Goal: Task Accomplishment & Management: Use online tool/utility

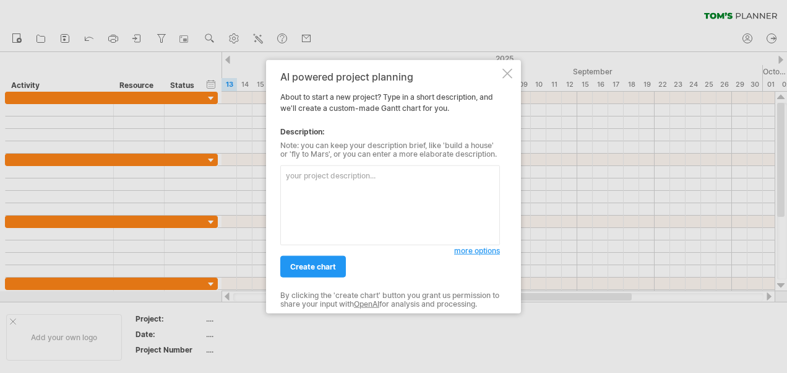
click at [377, 178] on textarea at bounding box center [390, 205] width 220 height 80
type textarea "製作教育訓練排程,共12家廠商,一天2家,分成上下午"
click at [312, 263] on span "create chart" at bounding box center [313, 266] width 46 height 9
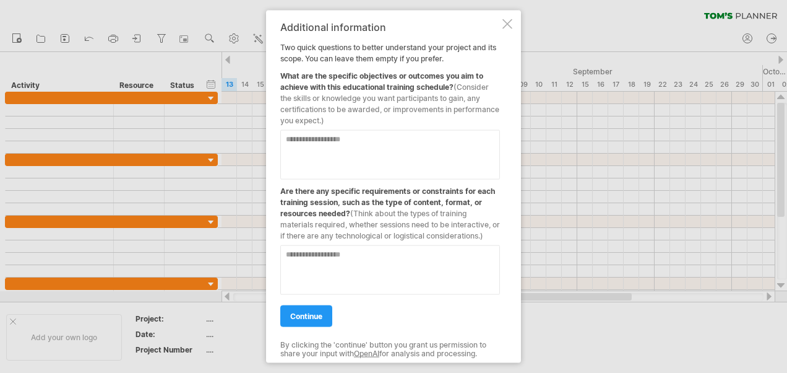
drag, startPoint x: 285, startPoint y: 194, endPoint x: 326, endPoint y: 193, distance: 40.9
click at [326, 193] on div "Are there any specific requirements or constraints for each training session, s…" at bounding box center [390, 210] width 220 height 62
click at [323, 142] on textarea at bounding box center [390, 155] width 220 height 50
click at [322, 308] on link "continue" at bounding box center [306, 316] width 52 height 22
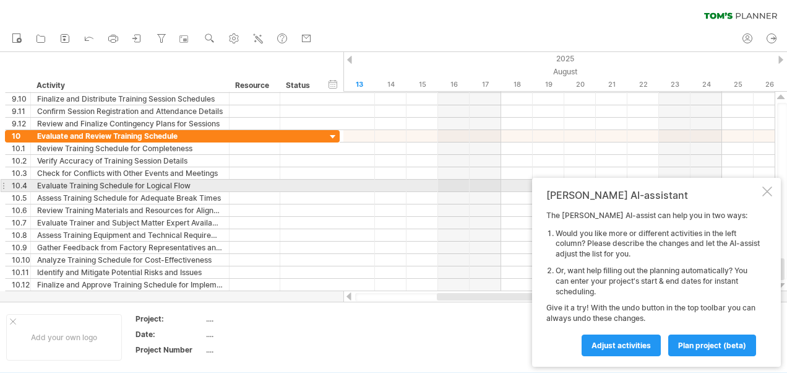
click at [765, 184] on div "[PERSON_NAME] AI-assistant The [PERSON_NAME] AI-assist can help you in two ways…" at bounding box center [656, 272] width 249 height 189
click at [766, 187] on div at bounding box center [768, 191] width 10 height 10
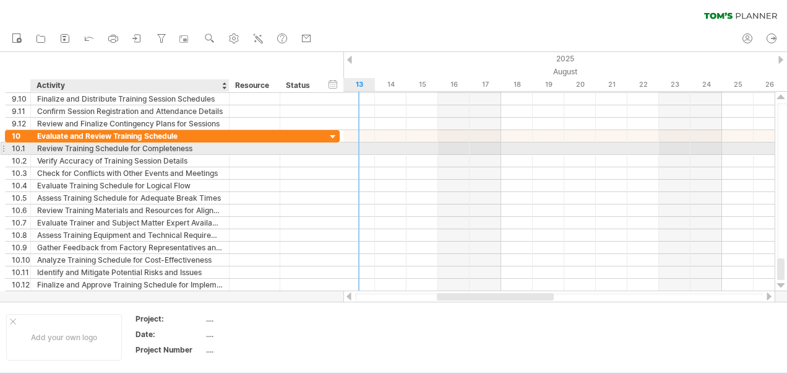
click at [181, 150] on div "Review Training Schedule for Completeness" at bounding box center [130, 148] width 186 height 12
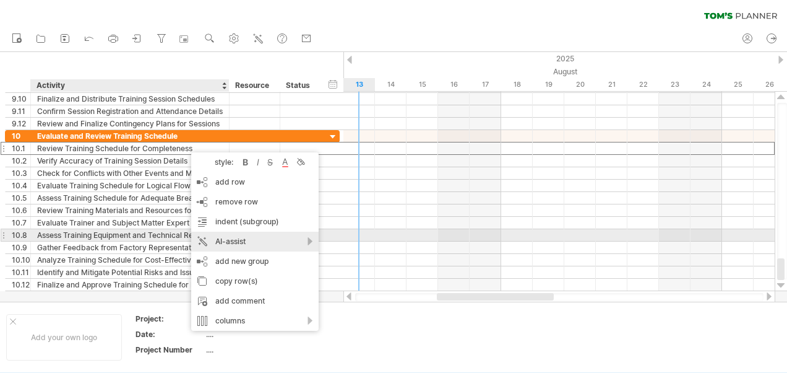
click at [292, 241] on div "AI-assist" at bounding box center [254, 241] width 127 height 20
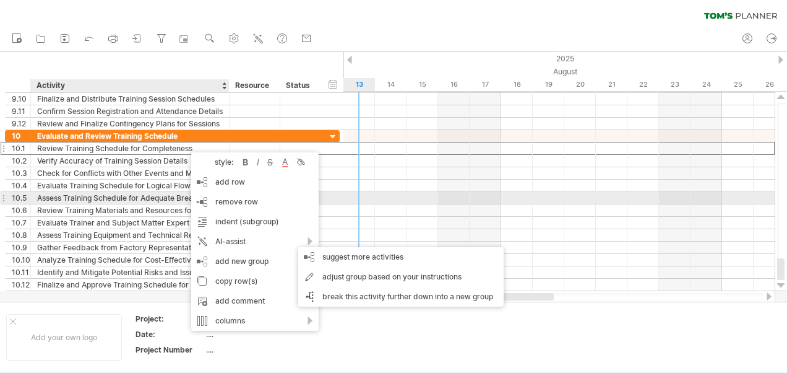
click at [171, 192] on div "Assess Training Schedule for Adequate Break Times" at bounding box center [130, 198] width 186 height 12
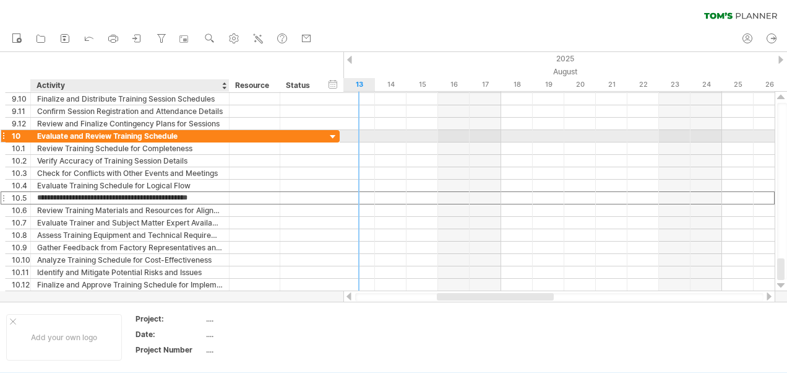
click at [183, 131] on div "Evaluate and Review Training Schedule" at bounding box center [130, 136] width 186 height 12
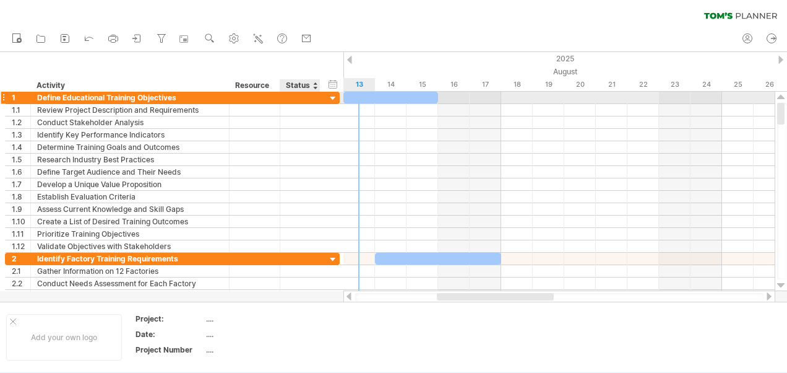
click at [335, 95] on div at bounding box center [333, 99] width 12 height 12
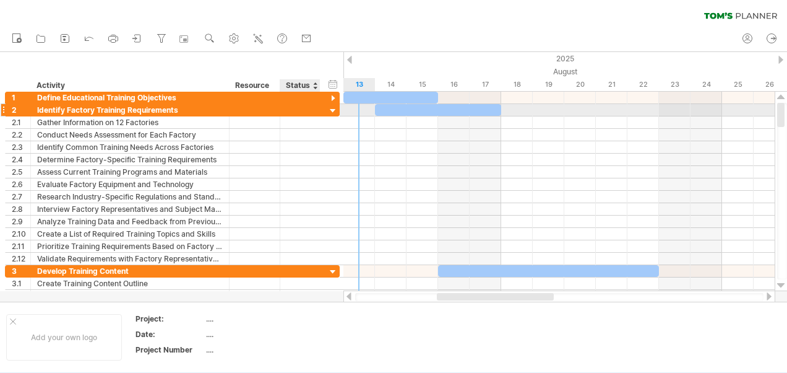
click at [332, 108] on div at bounding box center [333, 111] width 12 height 12
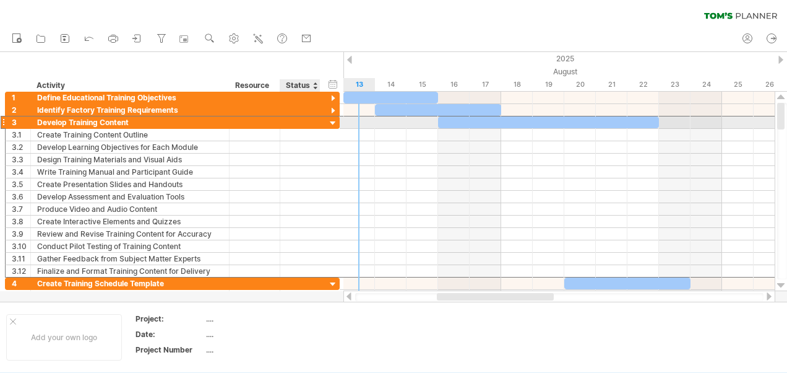
click at [333, 116] on div "**********" at bounding box center [172, 122] width 335 height 13
click at [333, 119] on div at bounding box center [333, 124] width 12 height 12
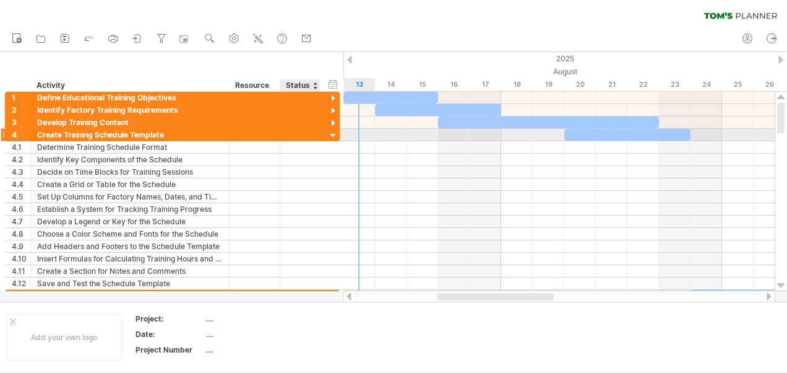
click at [331, 131] on div at bounding box center [333, 136] width 12 height 12
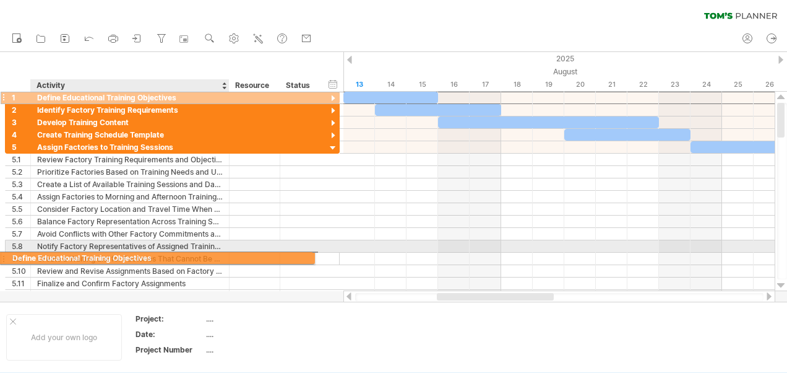
drag, startPoint x: 193, startPoint y: 97, endPoint x: 165, endPoint y: 256, distance: 161.6
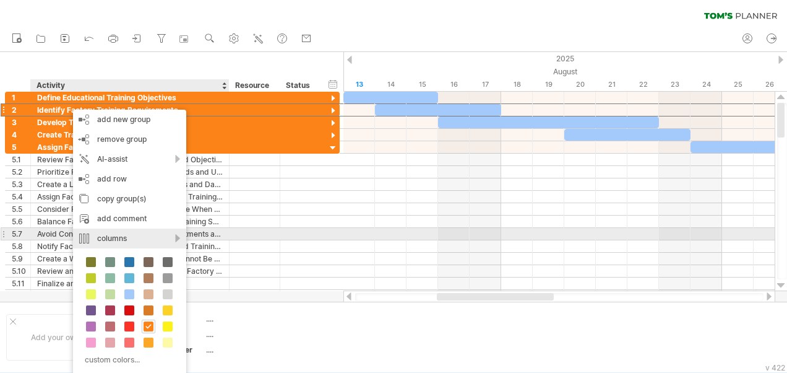
click at [172, 238] on div "columns" at bounding box center [129, 238] width 113 height 20
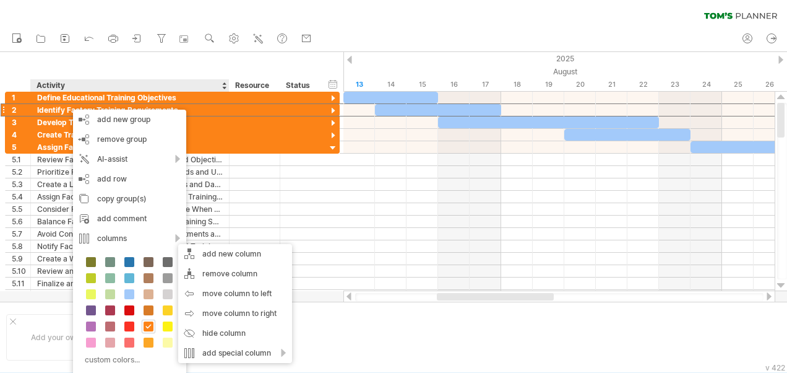
click at [435, 33] on div "new" at bounding box center [393, 39] width 787 height 26
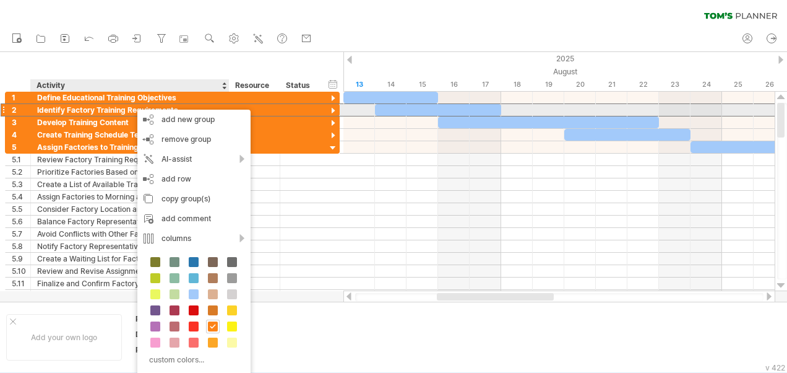
click at [127, 110] on div "Identify Factory Training Requirements" at bounding box center [130, 110] width 186 height 12
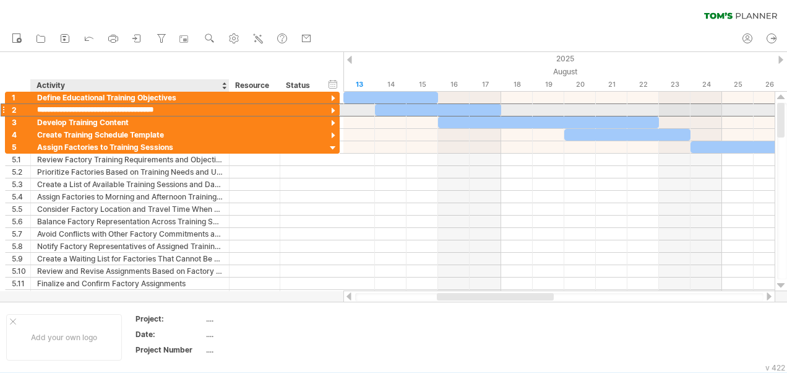
click at [127, 110] on input "**********" at bounding box center [130, 110] width 186 height 12
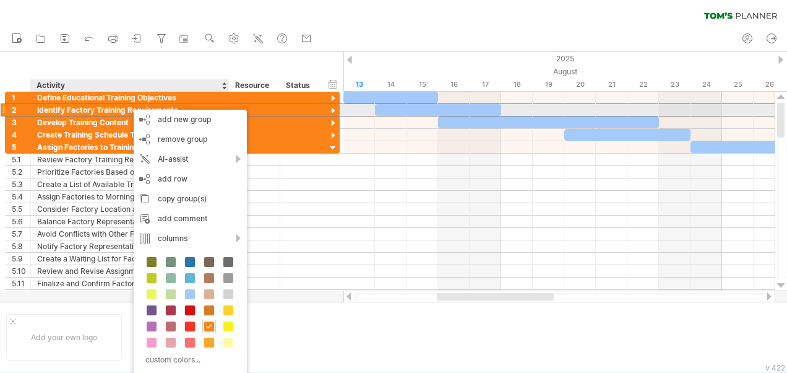
click at [127, 110] on div "Identify Factory Training Requirements" at bounding box center [130, 110] width 186 height 12
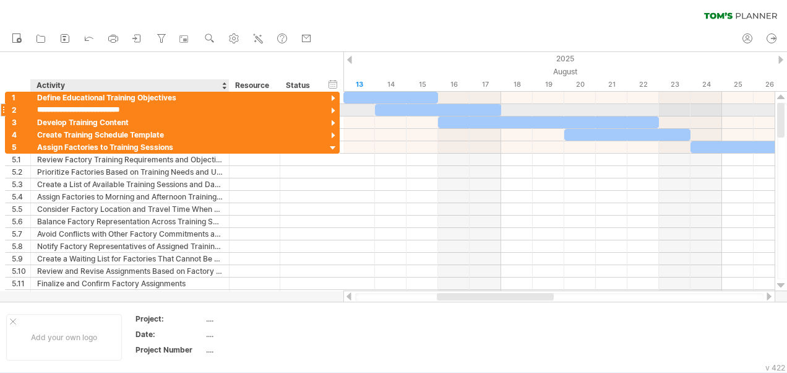
type input "**********"
click at [4, 110] on div at bounding box center [3, 109] width 5 height 13
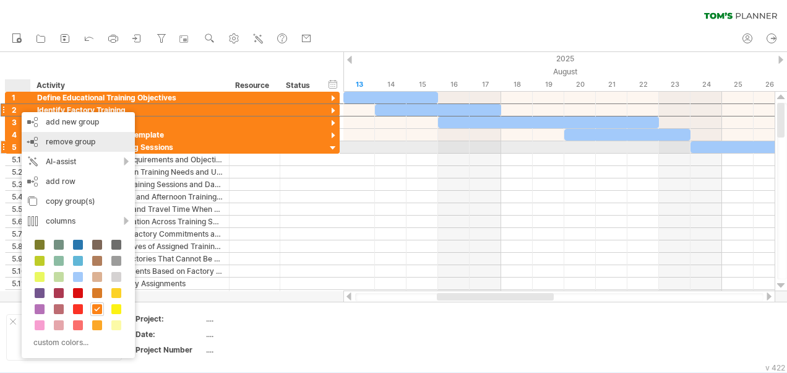
click at [72, 151] on div "remove group remove selected groups" at bounding box center [78, 142] width 113 height 20
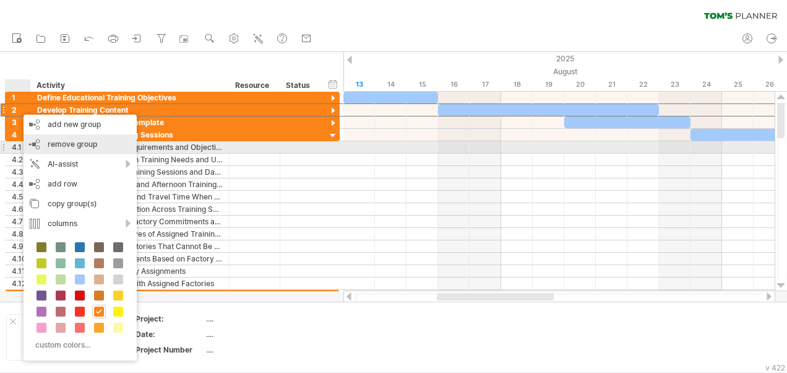
click at [58, 151] on div "remove group remove selected groups" at bounding box center [80, 144] width 113 height 20
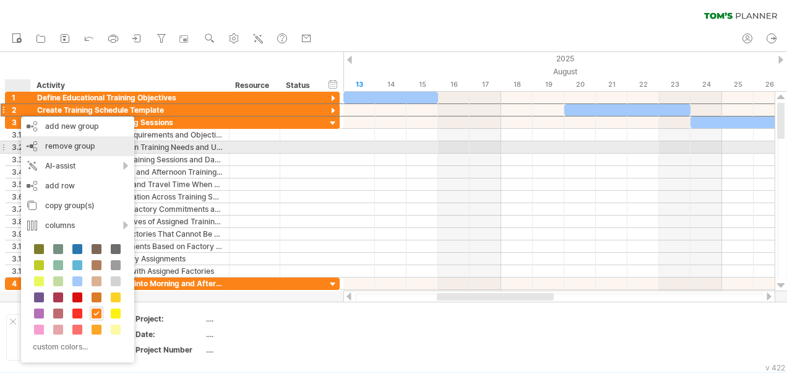
click at [54, 149] on span "remove group" at bounding box center [70, 145] width 50 height 9
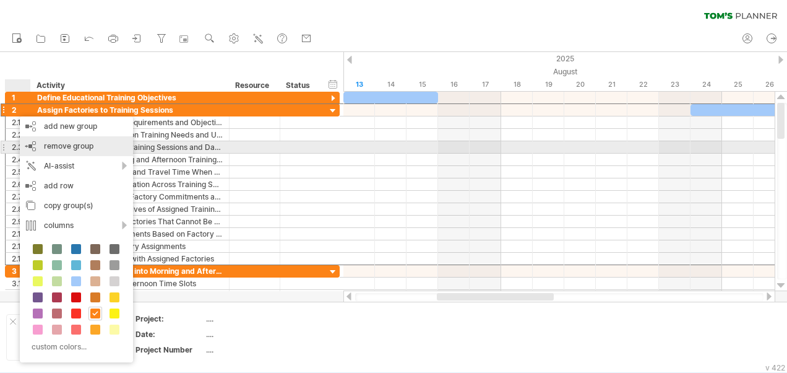
click at [51, 144] on span "remove group" at bounding box center [69, 145] width 50 height 9
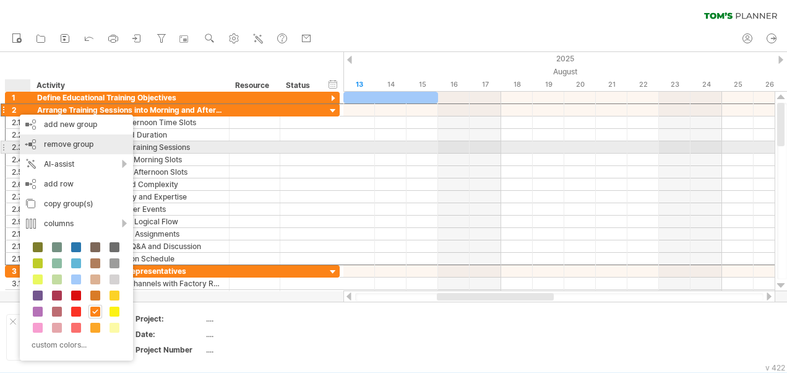
click at [79, 142] on span "remove group" at bounding box center [69, 143] width 50 height 9
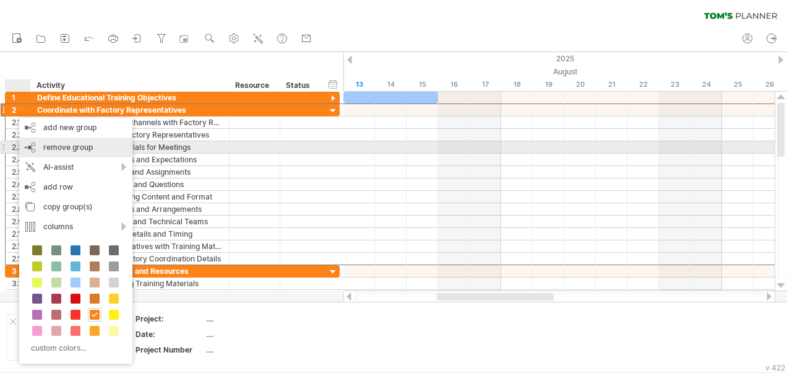
click at [50, 145] on span "remove group" at bounding box center [68, 146] width 50 height 9
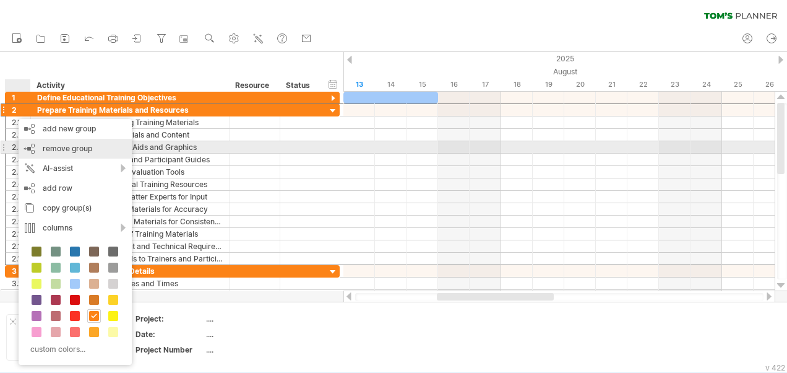
drag, startPoint x: 63, startPoint y: 146, endPoint x: 56, endPoint y: 132, distance: 15.2
click at [63, 146] on span "remove group" at bounding box center [68, 148] width 50 height 9
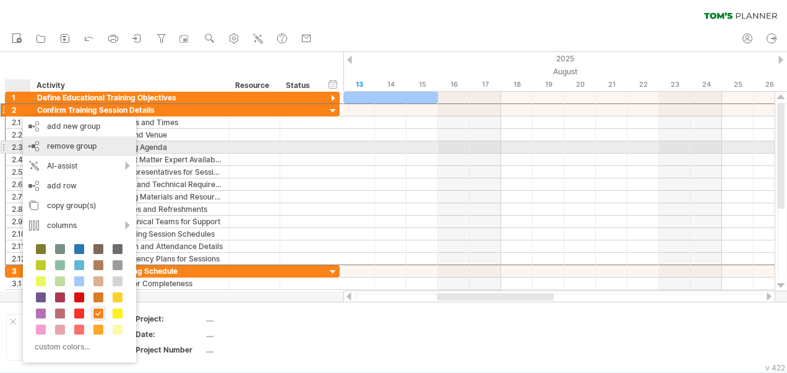
click at [76, 146] on span "remove group" at bounding box center [72, 145] width 50 height 9
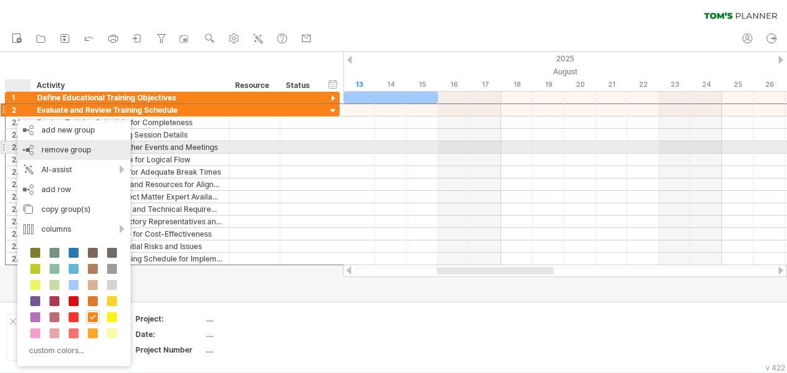
click at [62, 147] on span "remove group" at bounding box center [66, 149] width 50 height 9
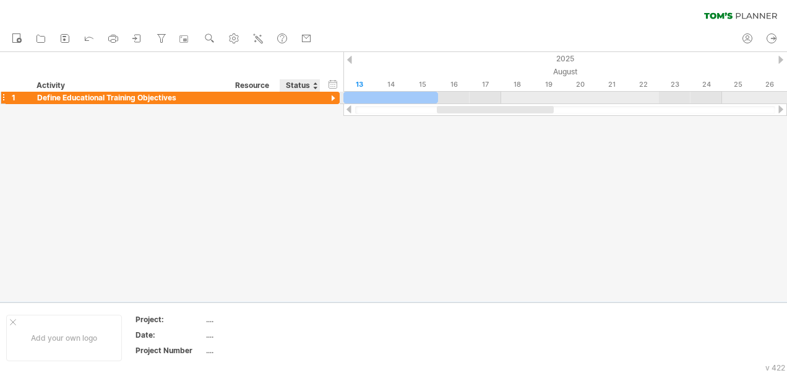
click at [331, 98] on div at bounding box center [333, 99] width 12 height 12
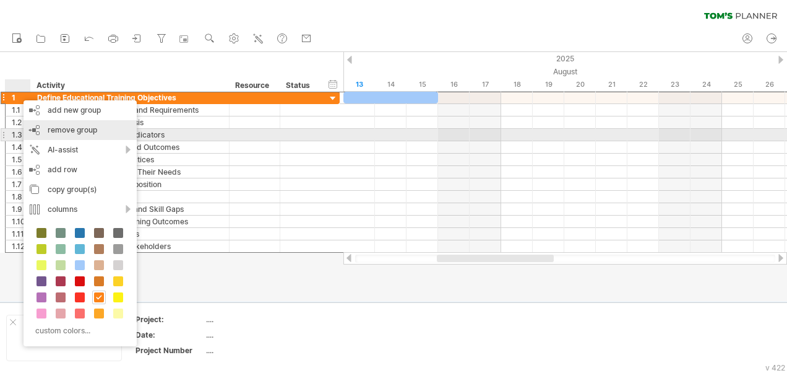
click at [82, 132] on span "remove group" at bounding box center [73, 129] width 50 height 9
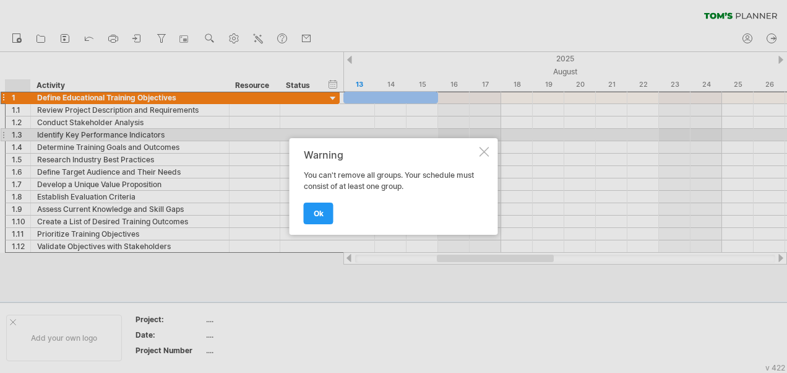
click at [488, 150] on div at bounding box center [485, 152] width 10 height 10
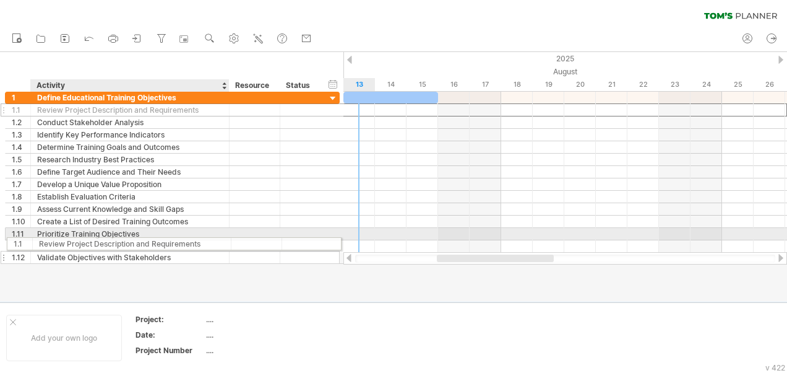
drag, startPoint x: 196, startPoint y: 113, endPoint x: 194, endPoint y: 241, distance: 128.7
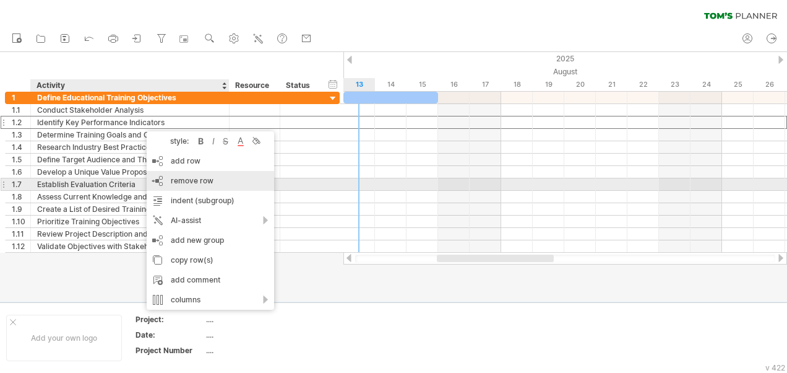
click at [189, 179] on span "remove row" at bounding box center [192, 180] width 43 height 9
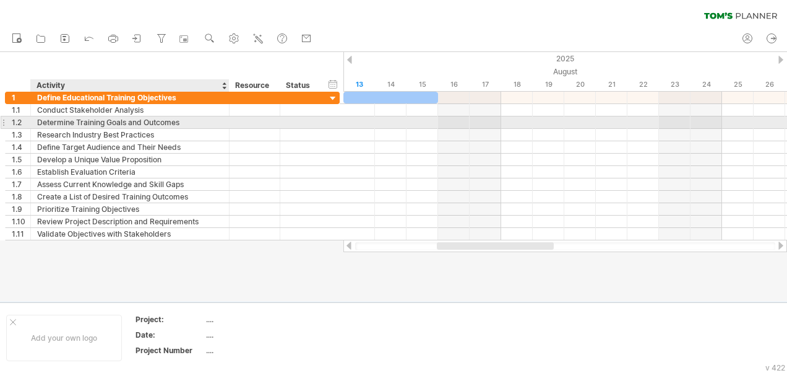
drag, startPoint x: 150, startPoint y: 277, endPoint x: 67, endPoint y: 121, distance: 176.9
click at [67, 121] on div "Trying to reach [DOMAIN_NAME] Connected again... 0% clear filter new 1" at bounding box center [393, 186] width 787 height 373
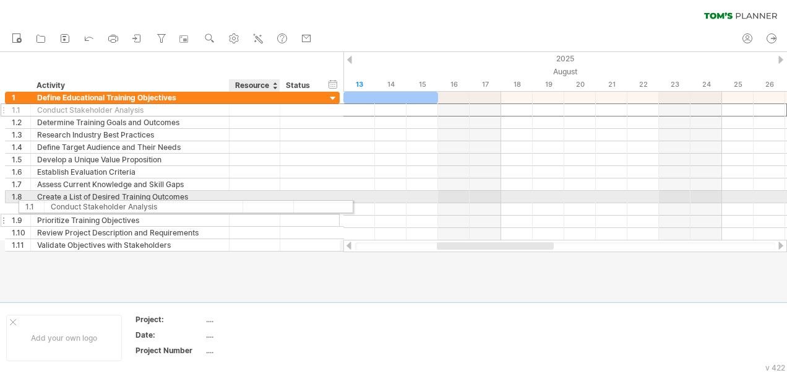
drag, startPoint x: 258, startPoint y: 113, endPoint x: 269, endPoint y: 203, distance: 90.4
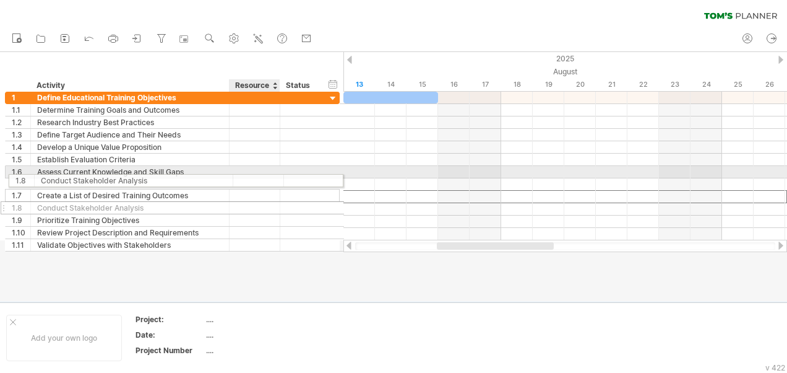
drag, startPoint x: 266, startPoint y: 197, endPoint x: 266, endPoint y: 152, distance: 44.6
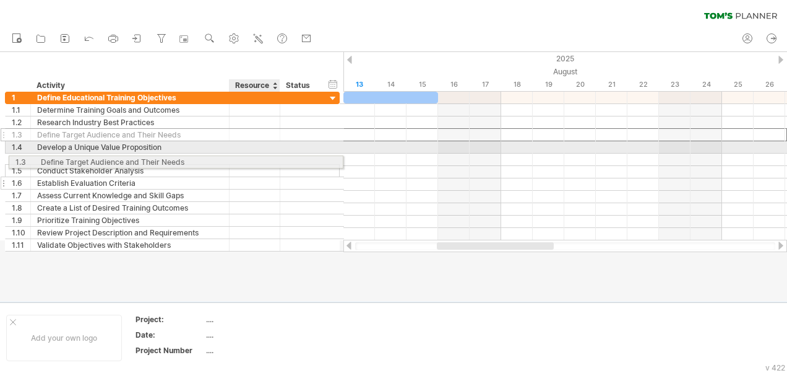
drag, startPoint x: 257, startPoint y: 129, endPoint x: 257, endPoint y: 176, distance: 46.4
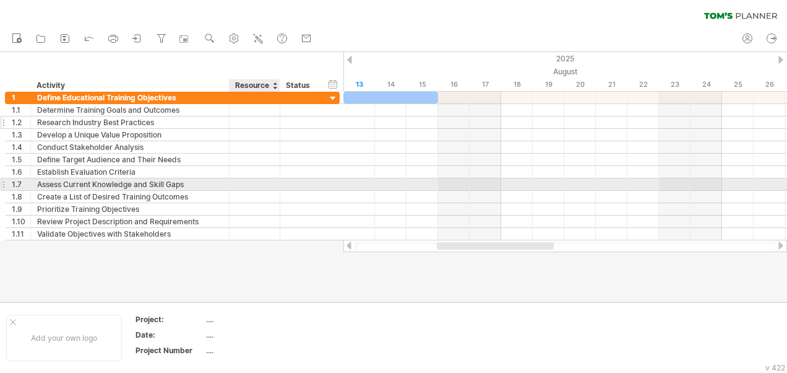
drag, startPoint x: 248, startPoint y: 183, endPoint x: 242, endPoint y: 121, distance: 62.2
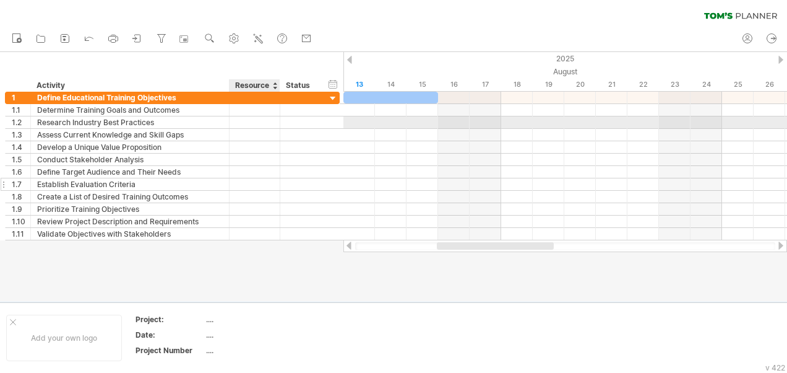
drag, startPoint x: 242, startPoint y: 121, endPoint x: 254, endPoint y: 181, distance: 61.2
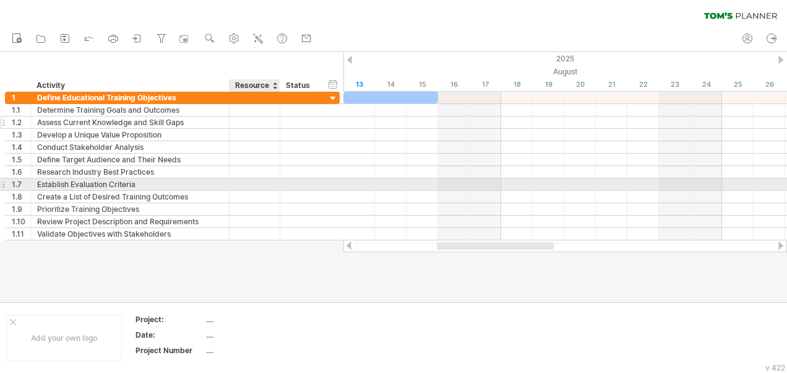
drag, startPoint x: 253, startPoint y: 153, endPoint x: 253, endPoint y: 124, distance: 29.1
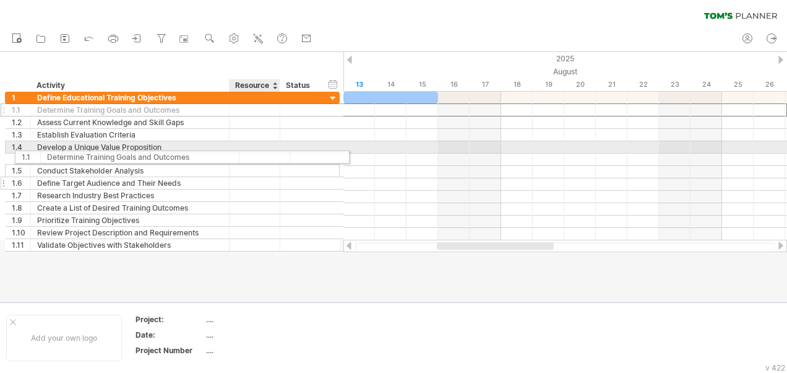
drag, startPoint x: 250, startPoint y: 113, endPoint x: 257, endPoint y: 165, distance: 53.1
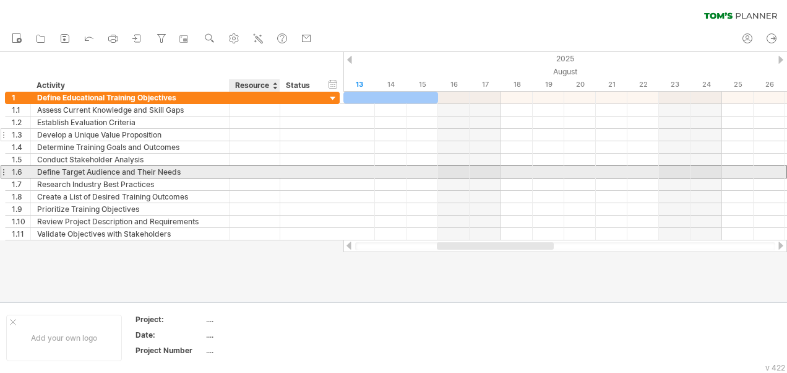
drag, startPoint x: 254, startPoint y: 172, endPoint x: 254, endPoint y: 136, distance: 35.9
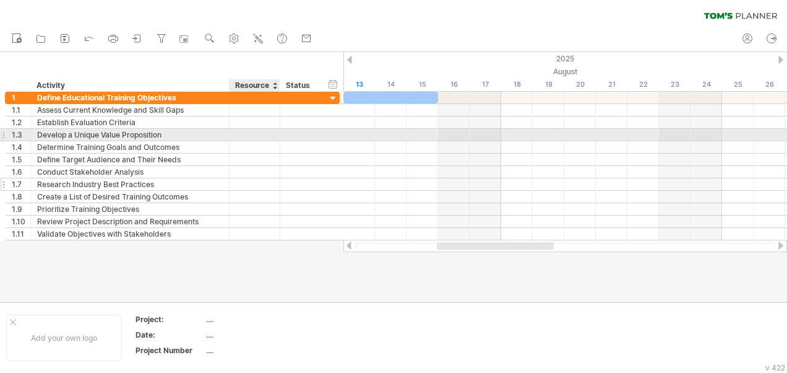
drag, startPoint x: 254, startPoint y: 136, endPoint x: 253, endPoint y: 178, distance: 41.5
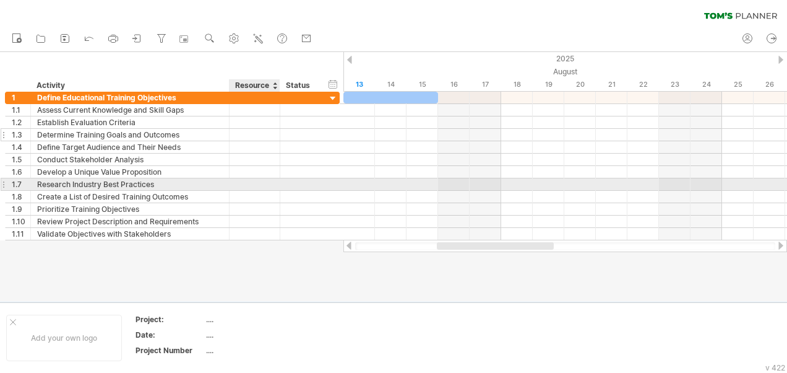
drag, startPoint x: 241, startPoint y: 185, endPoint x: 241, endPoint y: 134, distance: 51.4
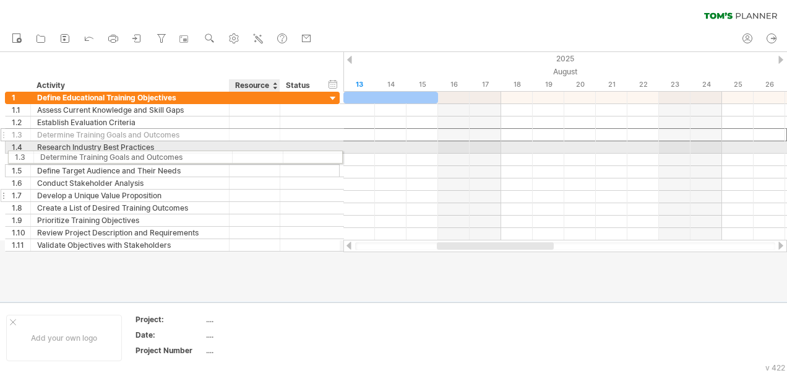
drag, startPoint x: 241, startPoint y: 132, endPoint x: 241, endPoint y: 188, distance: 55.7
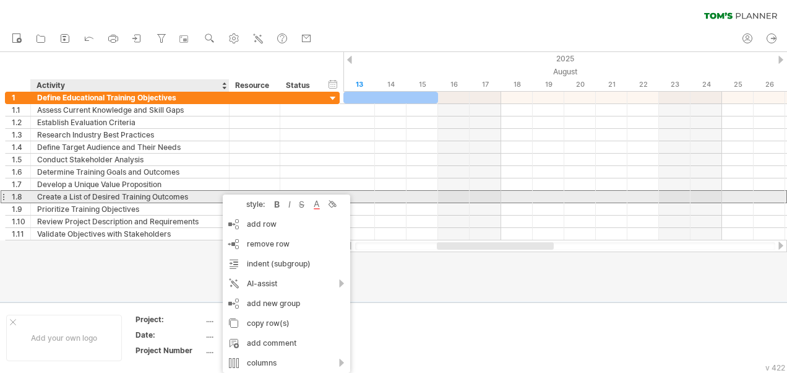
click at [214, 192] on div "Create a List of Desired Training Outcomes" at bounding box center [130, 197] width 186 height 12
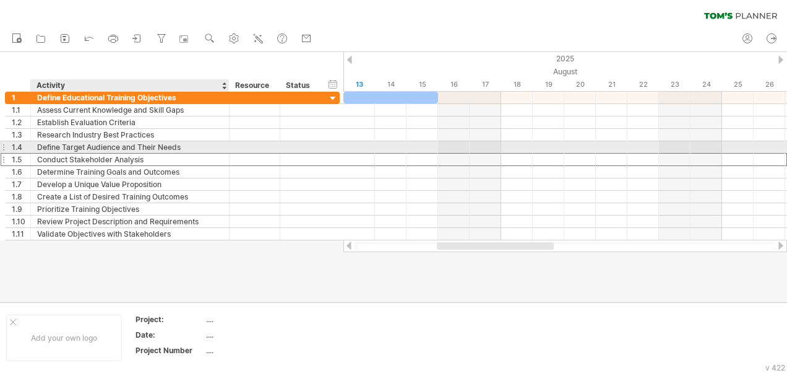
click at [223, 153] on div "**********" at bounding box center [130, 159] width 199 height 12
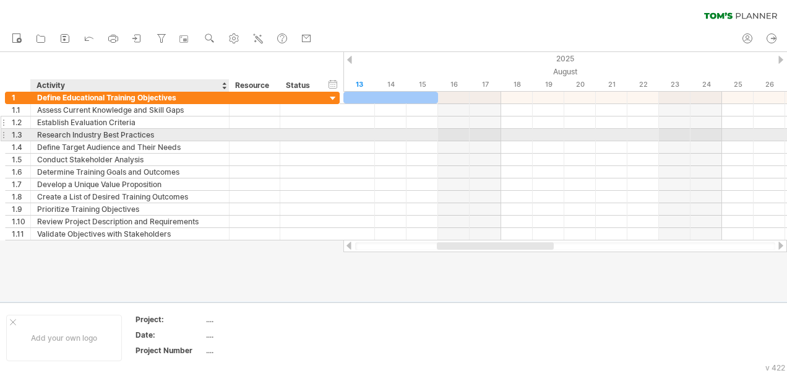
drag, startPoint x: 204, startPoint y: 253, endPoint x: 151, endPoint y: 124, distance: 139.9
click at [151, 124] on div "Trying to reach [DOMAIN_NAME] Connected again... 0% clear filter new 1" at bounding box center [393, 186] width 787 height 373
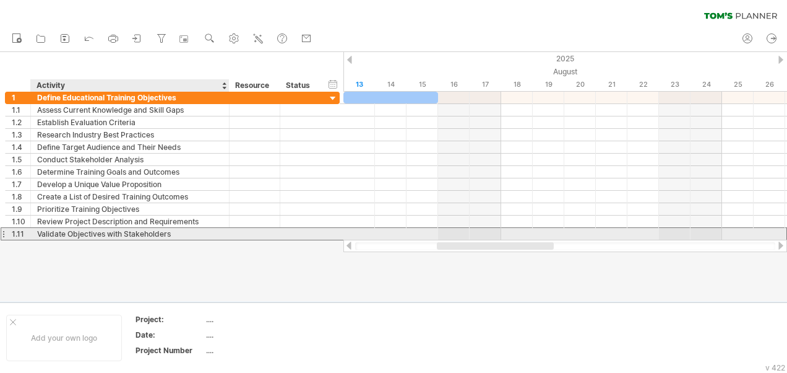
drag, startPoint x: 192, startPoint y: 230, endPoint x: 74, endPoint y: 233, distance: 117.6
click at [65, 232] on div "Validate Objectives with Stakeholders" at bounding box center [130, 234] width 186 height 12
click at [106, 230] on input "**********" at bounding box center [130, 234] width 186 height 12
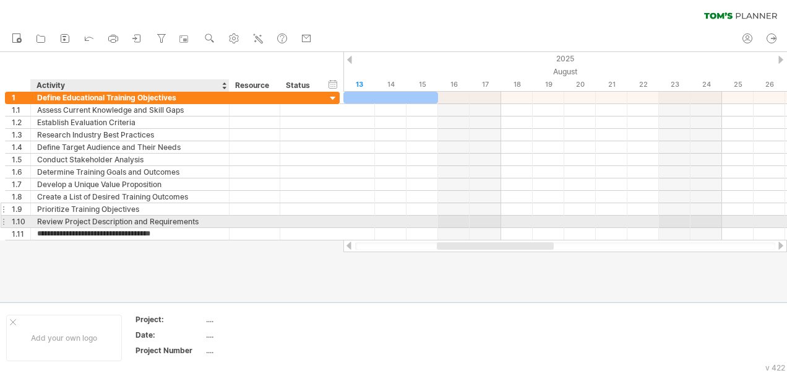
click at [111, 208] on div "Prioritize Training Objectives" at bounding box center [130, 209] width 186 height 12
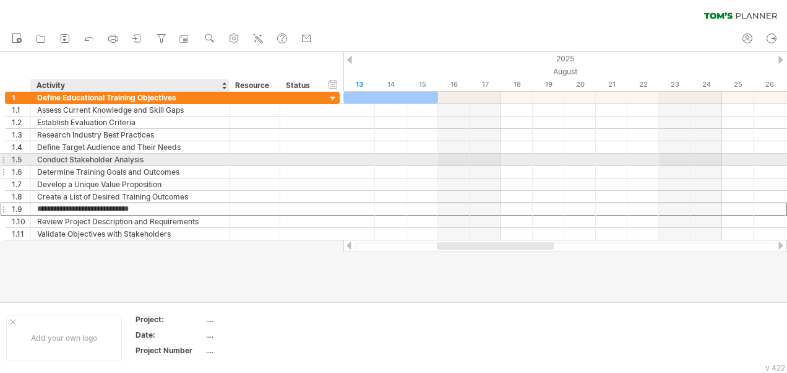
click at [126, 166] on div "Determine Training Goals and Outcomes" at bounding box center [130, 172] width 186 height 12
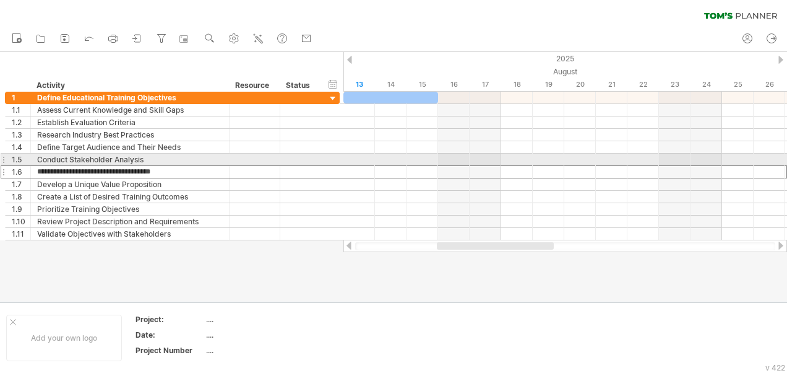
click at [2, 158] on div at bounding box center [3, 159] width 5 height 13
click at [15, 157] on div "1.5" at bounding box center [21, 159] width 19 height 12
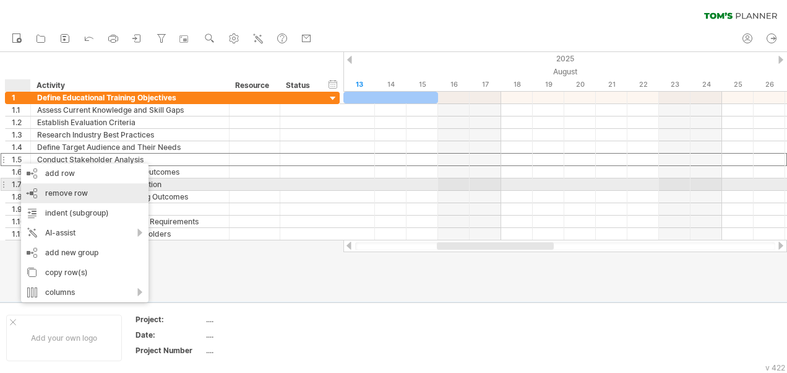
click at [84, 188] on span "remove row" at bounding box center [66, 192] width 43 height 9
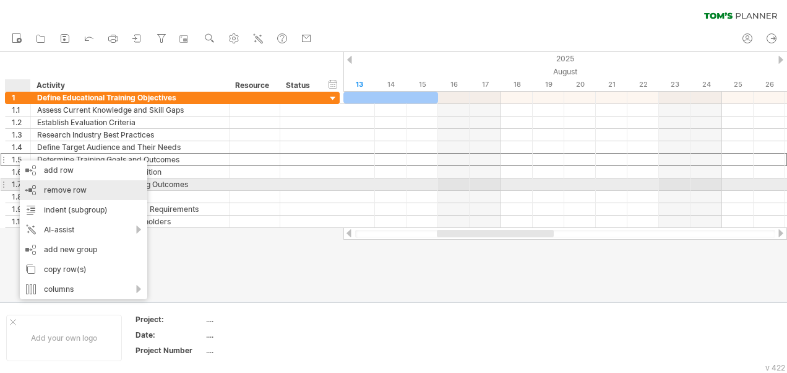
click at [83, 188] on span "remove row" at bounding box center [65, 189] width 43 height 9
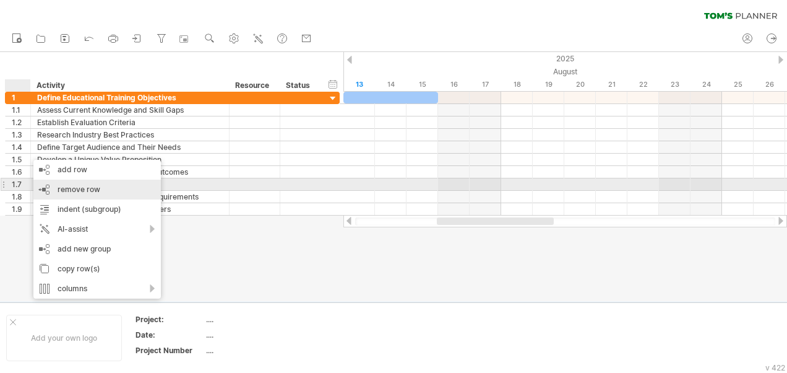
click at [71, 184] on span "remove row" at bounding box center [79, 188] width 43 height 9
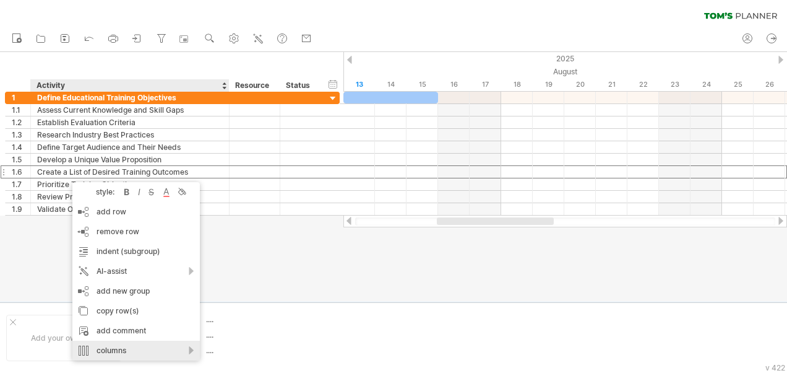
click at [191, 351] on div "columns" at bounding box center [135, 350] width 127 height 20
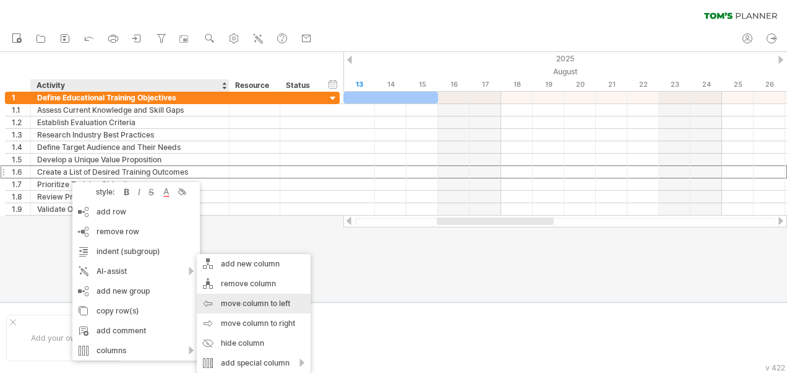
click at [249, 307] on div "move column to left" at bounding box center [254, 303] width 114 height 20
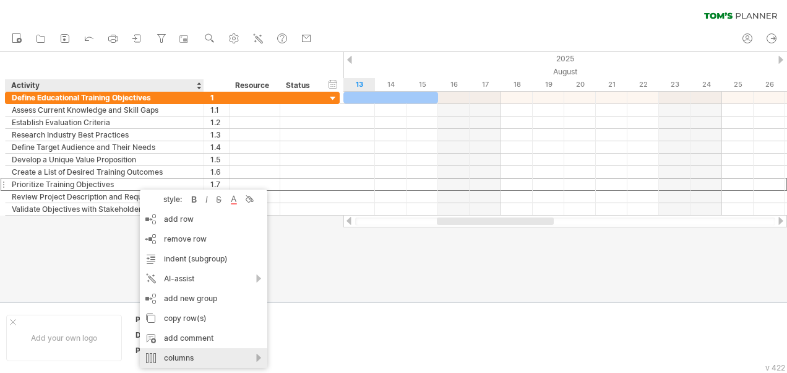
click at [246, 359] on div "columns" at bounding box center [203, 358] width 127 height 20
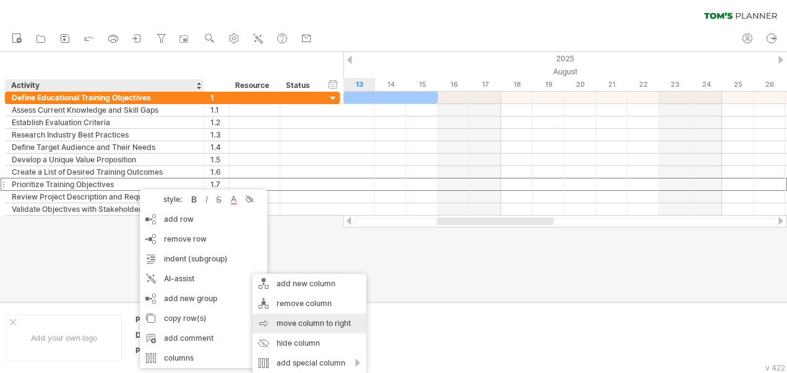
click at [306, 319] on div "move column to right" at bounding box center [310, 323] width 114 height 20
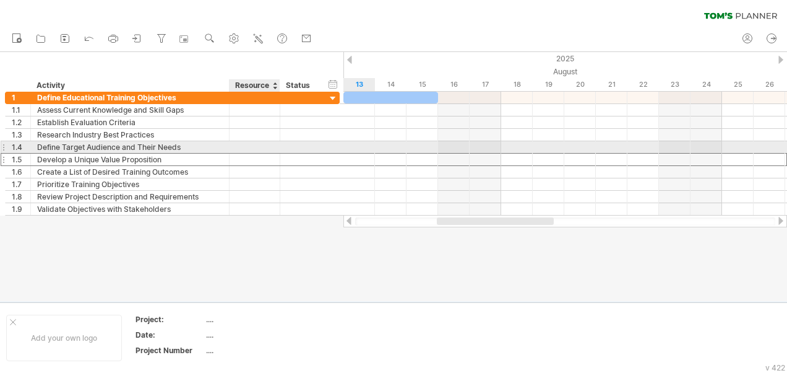
click at [267, 153] on div at bounding box center [255, 159] width 38 height 12
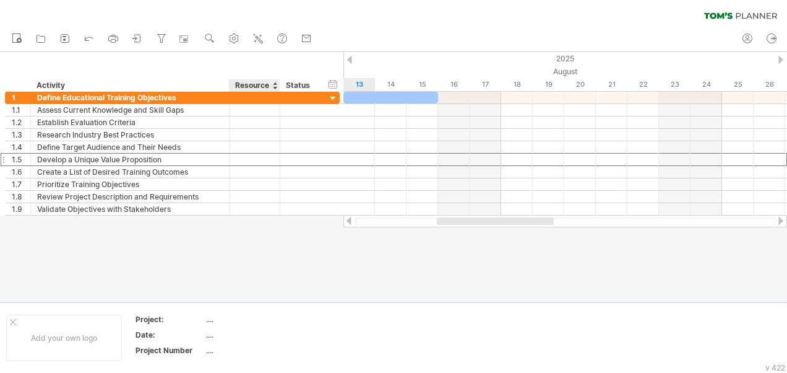
click at [241, 87] on div "Resource" at bounding box center [254, 85] width 38 height 12
click at [286, 86] on div "Status" at bounding box center [299, 85] width 27 height 12
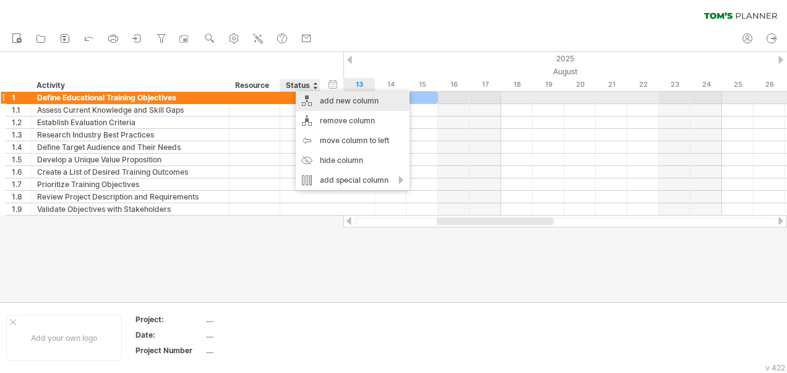
click at [347, 102] on div "add new column" at bounding box center [353, 101] width 114 height 20
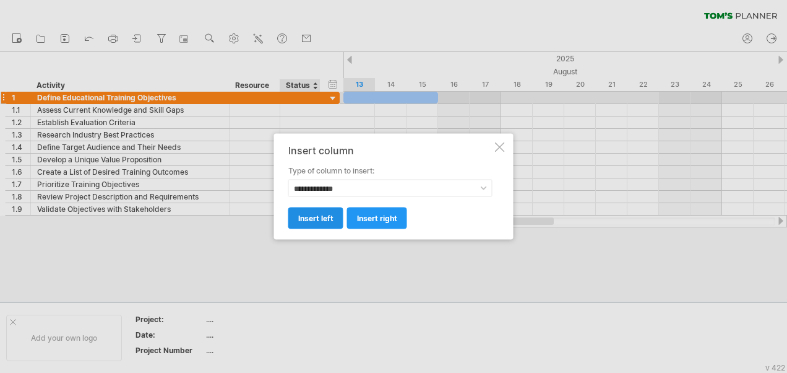
click at [317, 222] on span "insert left" at bounding box center [315, 218] width 35 height 9
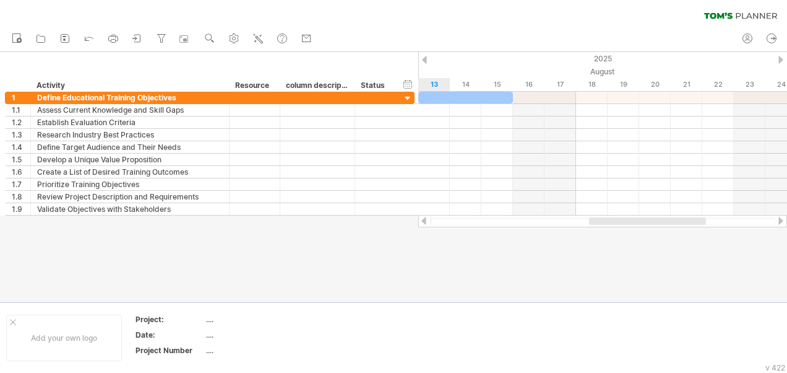
click at [303, 82] on div "column description" at bounding box center [317, 85] width 62 height 12
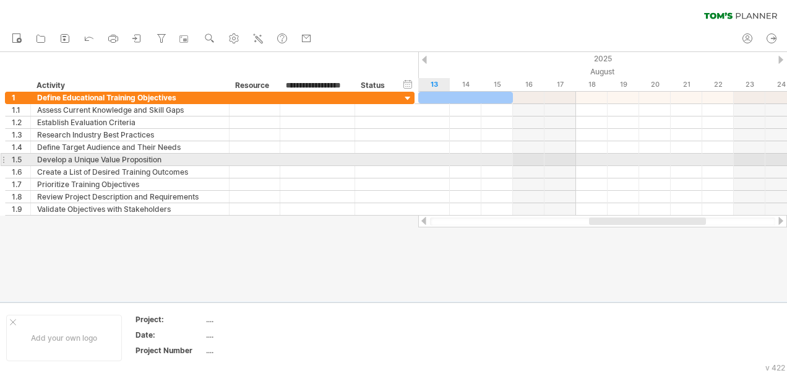
click at [292, 161] on div at bounding box center [318, 159] width 62 height 12
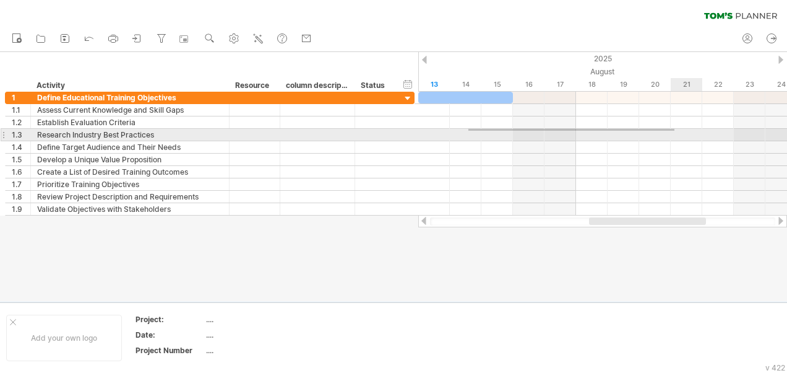
drag, startPoint x: 469, startPoint y: 129, endPoint x: 686, endPoint y: 142, distance: 217.6
click at [686, 142] on div at bounding box center [602, 154] width 369 height 124
click at [648, 133] on div at bounding box center [602, 135] width 369 height 12
click at [651, 136] on div at bounding box center [602, 135] width 369 height 12
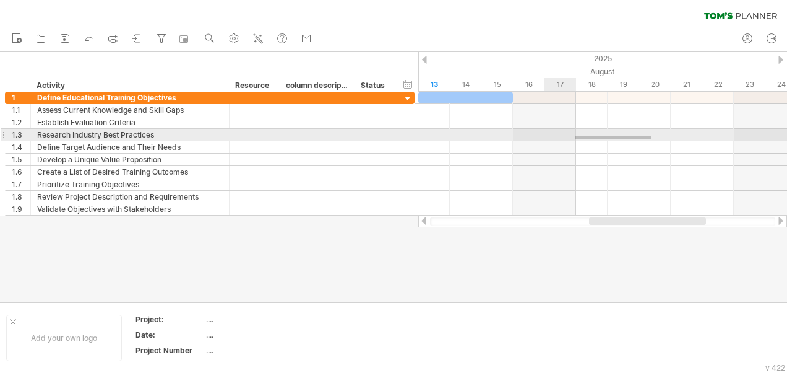
drag, startPoint x: 651, startPoint y: 136, endPoint x: 576, endPoint y: 139, distance: 75.5
click at [576, 139] on div at bounding box center [602, 135] width 369 height 12
click at [603, 130] on div at bounding box center [602, 135] width 369 height 12
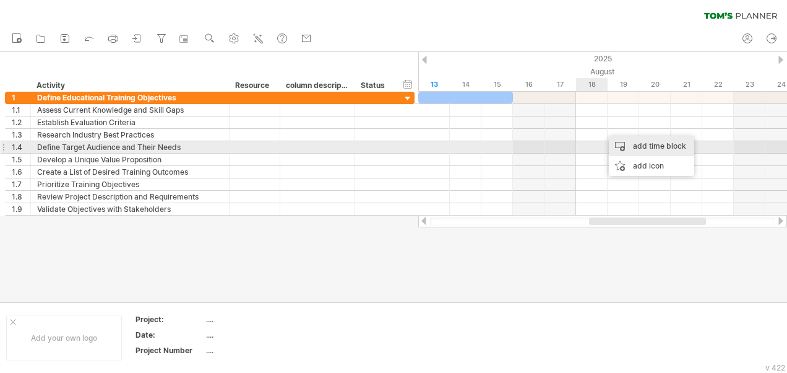
click at [676, 150] on div "add time block" at bounding box center [651, 146] width 85 height 20
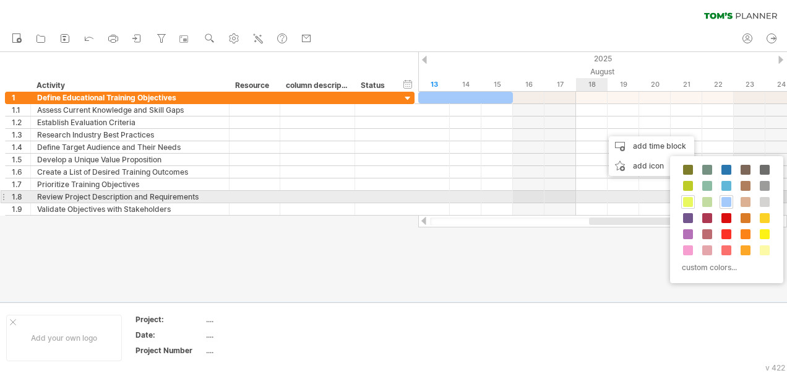
click at [691, 201] on span at bounding box center [688, 202] width 10 height 10
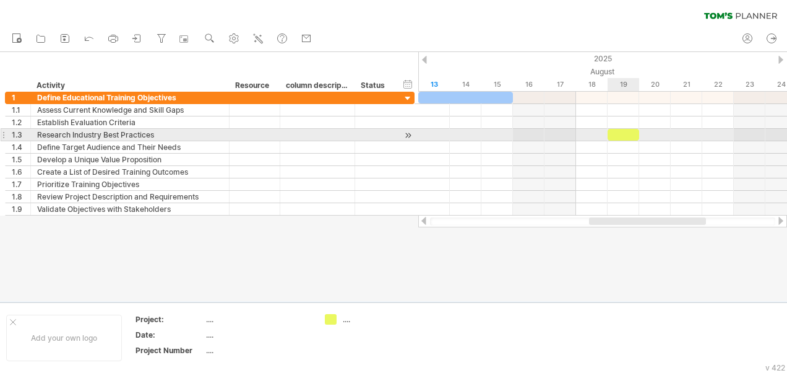
click at [623, 132] on div at bounding box center [624, 135] width 32 height 12
drag, startPoint x: 606, startPoint y: 134, endPoint x: 588, endPoint y: 137, distance: 18.2
click at [588, 137] on div "[DATE] [DATE] - 1.5 days" at bounding box center [602, 154] width 369 height 124
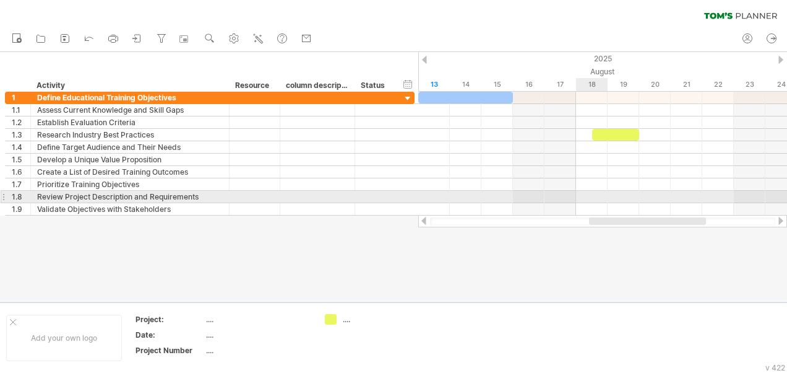
click at [606, 192] on div at bounding box center [602, 197] width 369 height 12
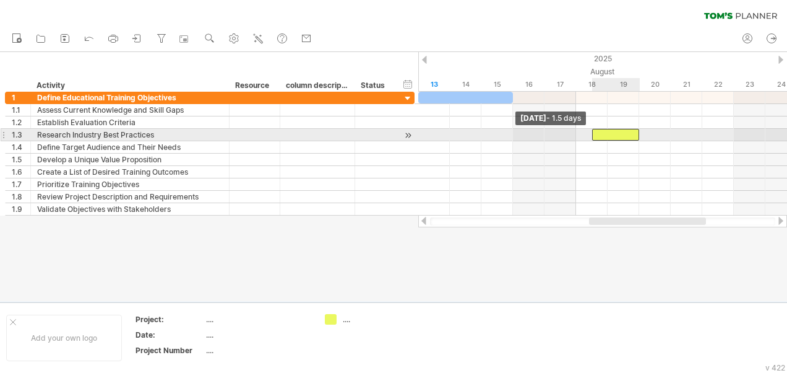
click at [594, 134] on span at bounding box center [592, 135] width 5 height 12
click at [637, 141] on div at bounding box center [602, 147] width 369 height 12
click at [631, 130] on div at bounding box center [616, 135] width 48 height 12
click at [639, 132] on span at bounding box center [639, 135] width 5 height 12
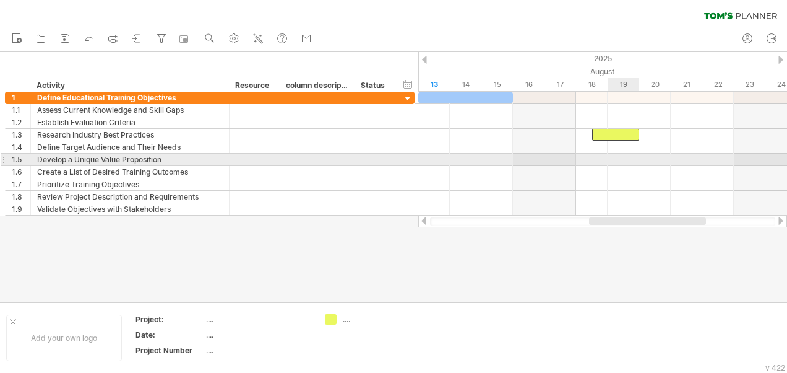
click at [610, 171] on div at bounding box center [602, 172] width 369 height 12
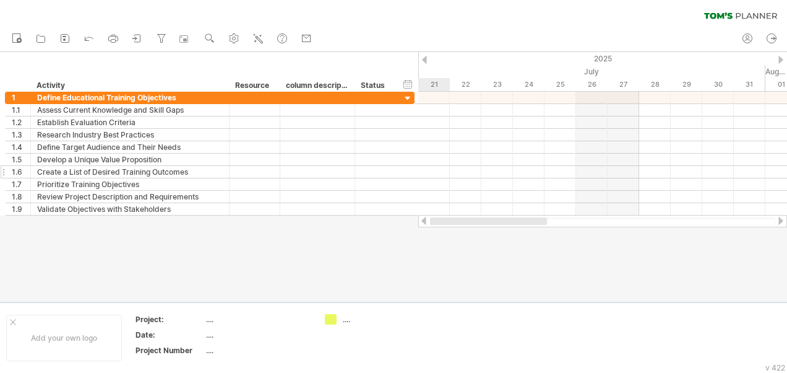
drag, startPoint x: 620, startPoint y: 218, endPoint x: 384, endPoint y: 170, distance: 241.3
click at [384, 228] on div "Trying to reach [DOMAIN_NAME] Connected again... 0% clear filter new 1" at bounding box center [393, 186] width 787 height 373
click at [601, 67] on div "July" at bounding box center [339, 71] width 852 height 13
click at [235, 34] on icon at bounding box center [234, 38] width 9 height 9
select select "*"
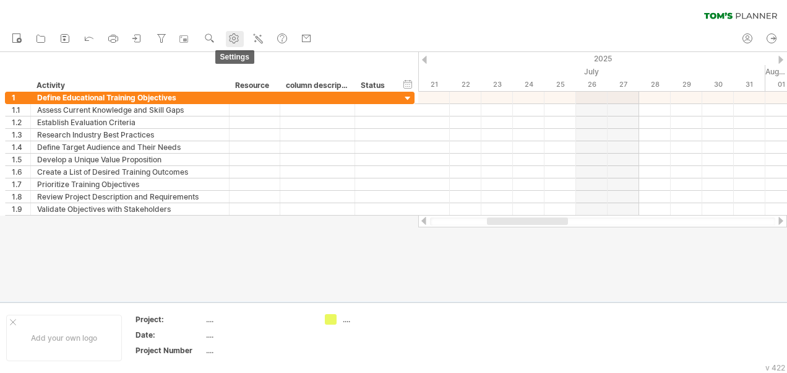
select select "**"
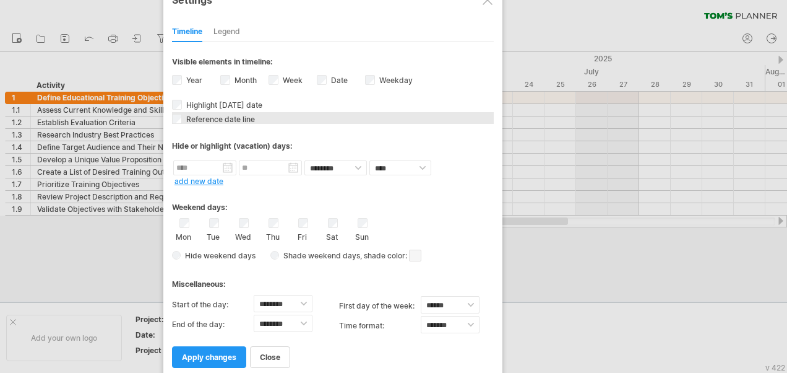
drag, startPoint x: 425, startPoint y: 13, endPoint x: 364, endPoint y: 114, distance: 117.7
click at [364, 114] on div "**********" at bounding box center [332, 181] width 339 height 396
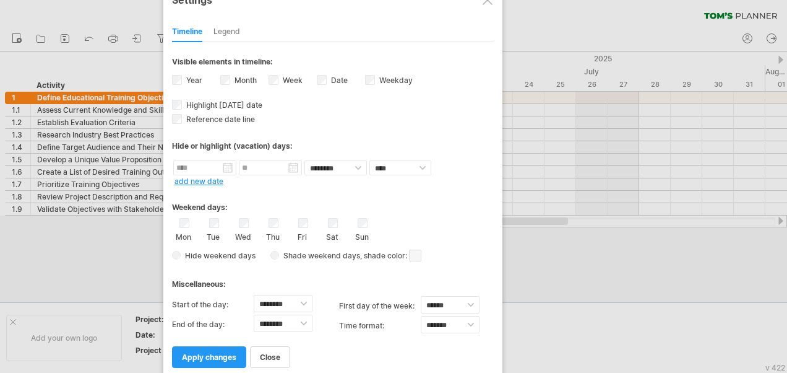
click at [486, 4] on div at bounding box center [488, 0] width 10 height 10
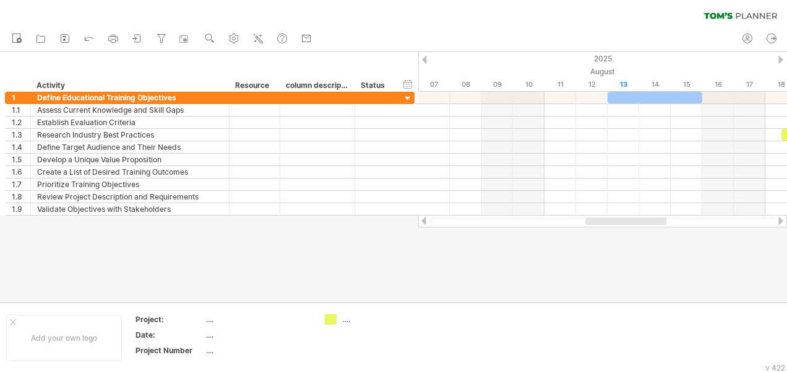
drag, startPoint x: 512, startPoint y: 223, endPoint x: 610, endPoint y: 246, distance: 101.2
click at [610, 246] on div "Trying to reach [DOMAIN_NAME] Connected again... 0% clear filter new 1" at bounding box center [393, 186] width 787 height 373
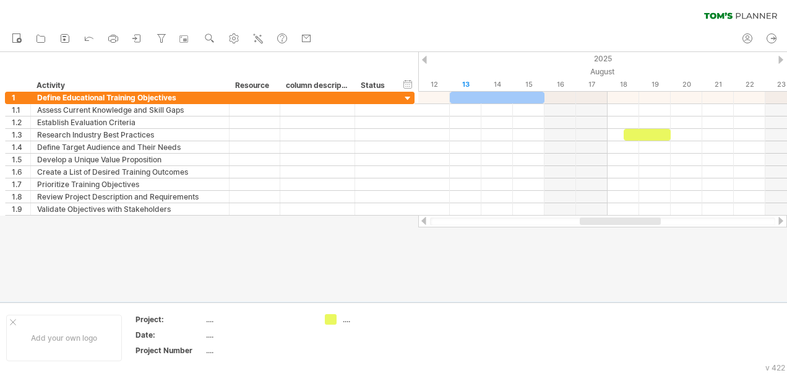
drag, startPoint x: 592, startPoint y: 222, endPoint x: 625, endPoint y: 230, distance: 33.9
click at [625, 230] on div "Trying to reach [DOMAIN_NAME] Connected again... 0% clear filter new 1" at bounding box center [393, 186] width 787 height 373
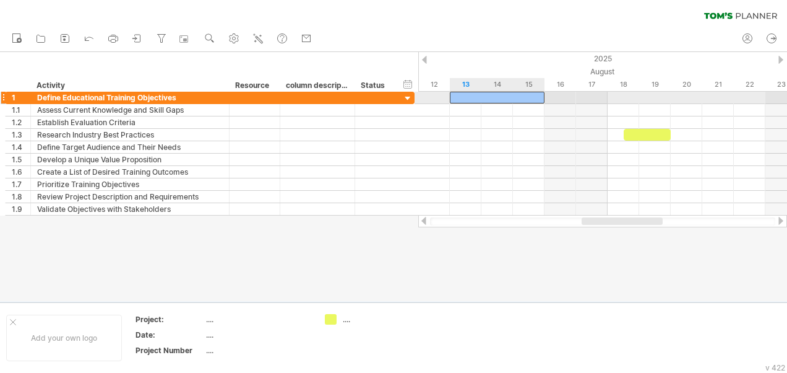
click at [482, 100] on div at bounding box center [497, 98] width 95 height 12
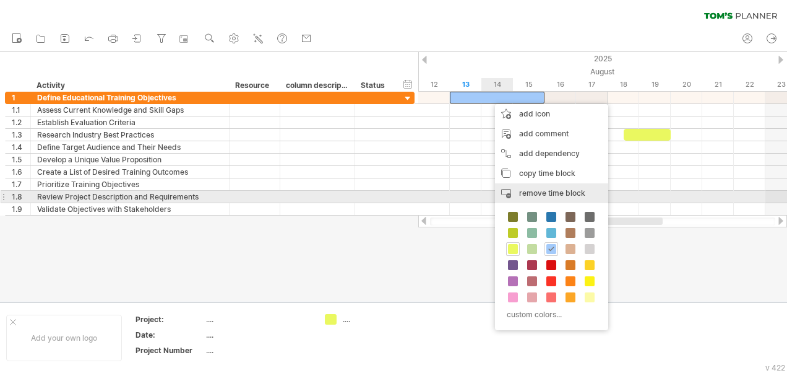
click at [576, 193] on span "remove time block" at bounding box center [552, 192] width 66 height 9
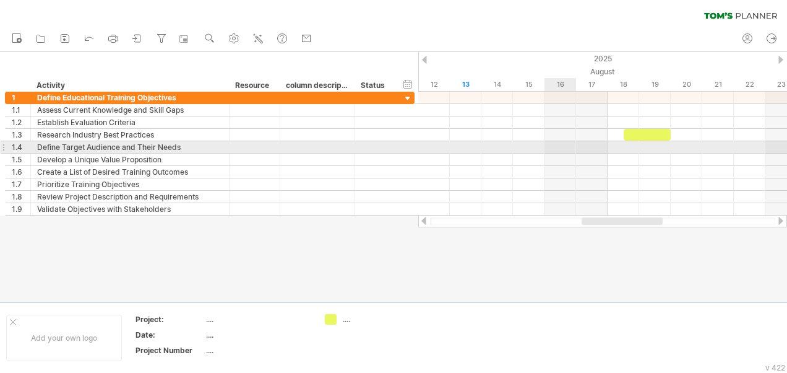
click at [548, 151] on div at bounding box center [602, 147] width 369 height 12
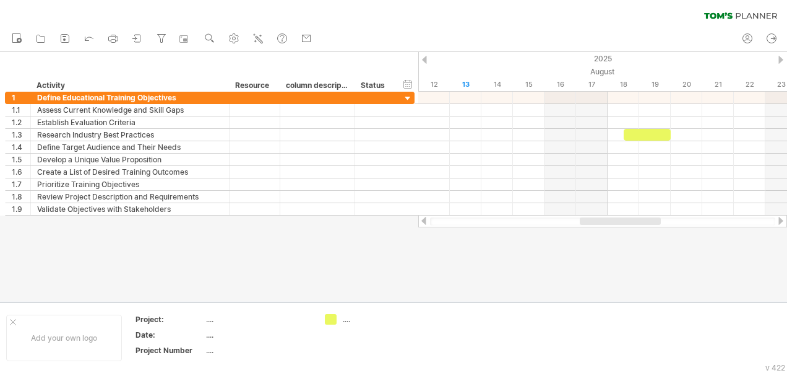
drag, startPoint x: 641, startPoint y: 218, endPoint x: 639, endPoint y: 233, distance: 15.0
click at [639, 233] on div "Trying to reach [DOMAIN_NAME] Connected again... 0% clear filter new 1" at bounding box center [393, 186] width 787 height 373
click at [478, 85] on div "13" at bounding box center [466, 84] width 32 height 13
click at [472, 82] on div "13" at bounding box center [466, 84] width 32 height 13
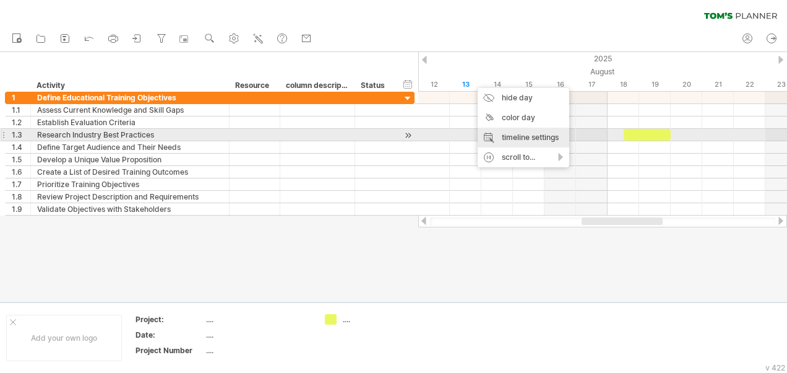
click at [553, 136] on div "timeline settings" at bounding box center [524, 137] width 92 height 20
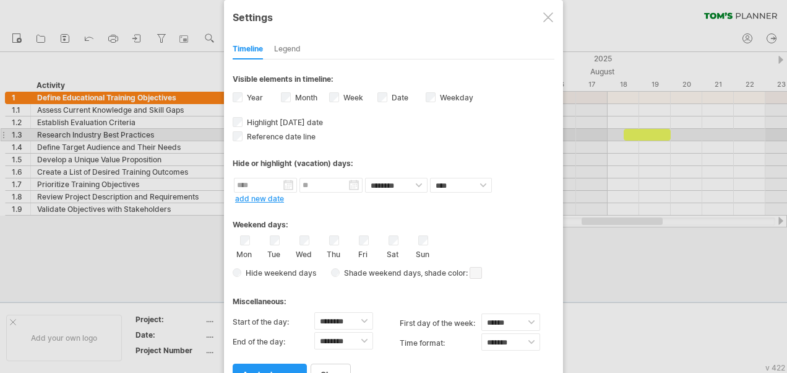
click at [281, 37] on div "Timeline Legend" at bounding box center [394, 46] width 322 height 27
click at [287, 50] on div "Legend" at bounding box center [287, 50] width 27 height 20
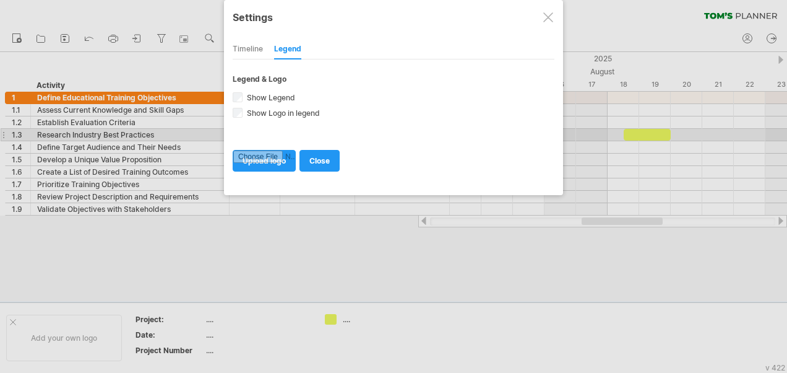
click at [247, 47] on div "Timeline" at bounding box center [248, 50] width 30 height 20
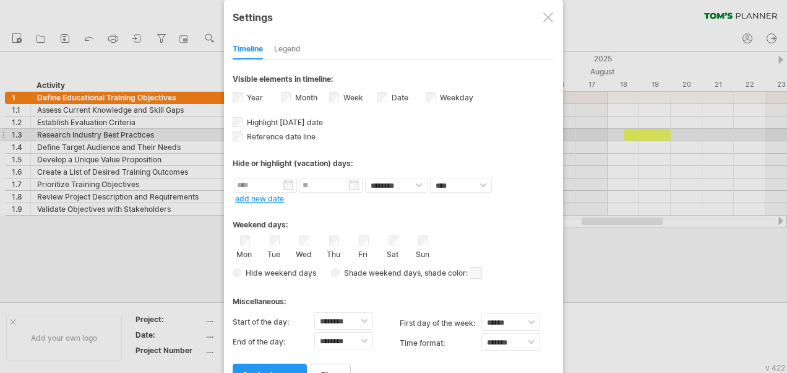
click at [280, 363] on link "apply changes" at bounding box center [270, 374] width 74 height 22
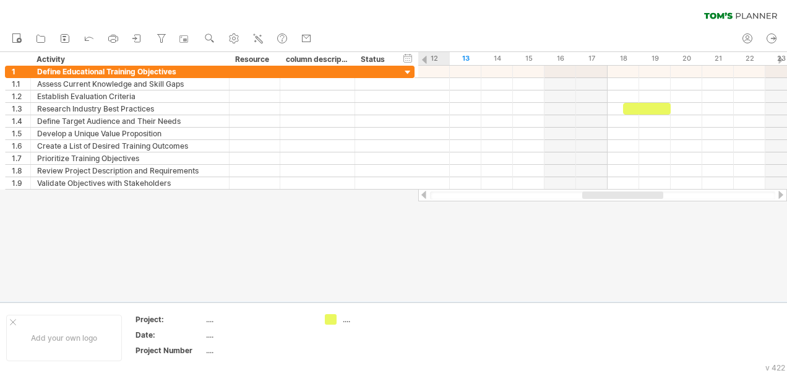
drag, startPoint x: 640, startPoint y: 196, endPoint x: 642, endPoint y: 203, distance: 7.8
click at [642, 204] on div "Trying to reach [DOMAIN_NAME] Connected again... 0% clear filter new 1" at bounding box center [393, 186] width 787 height 373
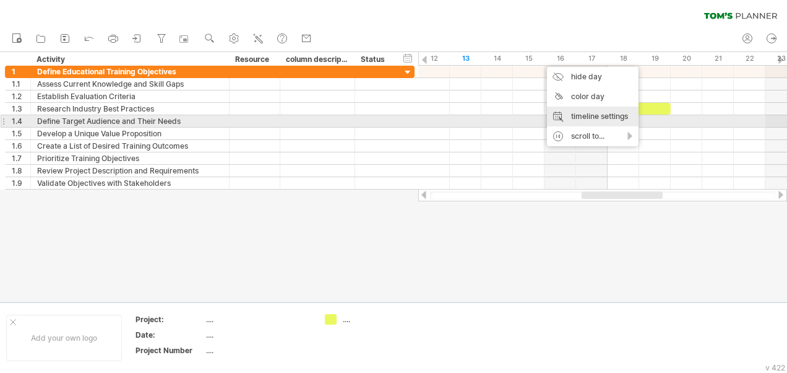
click at [619, 116] on div "timeline settings" at bounding box center [593, 116] width 92 height 20
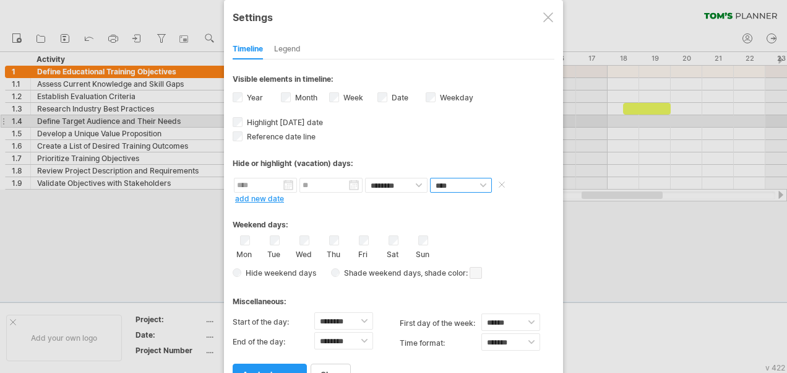
click at [480, 183] on select "**** *****" at bounding box center [461, 185] width 62 height 15
click at [417, 147] on div "Hide or highlight (vacation) days:" at bounding box center [394, 159] width 322 height 30
click at [470, 180] on select "**** *****" at bounding box center [461, 185] width 62 height 15
select select "*"
click at [430, 178] on select "**** *****" at bounding box center [461, 185] width 62 height 15
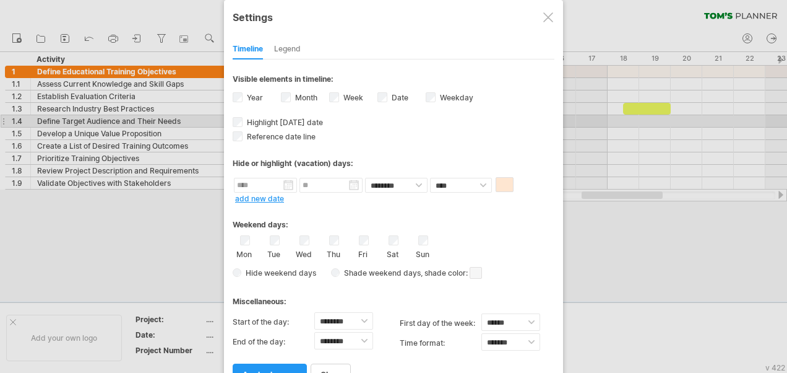
click at [410, 144] on div "Hide or highlight (vacation) days:" at bounding box center [394, 159] width 322 height 30
click at [392, 94] on label "Date visibility of date Currently there is not enough space horizontally to dis…" at bounding box center [398, 97] width 19 height 9
click at [267, 369] on span "apply changes" at bounding box center [270, 373] width 54 height 9
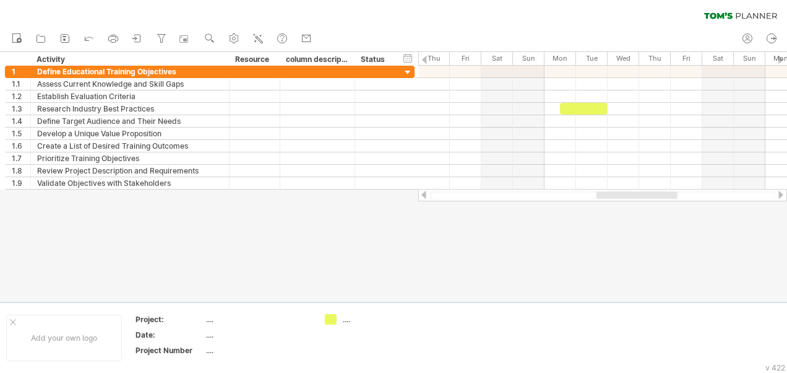
drag, startPoint x: 631, startPoint y: 197, endPoint x: 646, endPoint y: 201, distance: 15.3
click at [646, 201] on div at bounding box center [602, 195] width 369 height 12
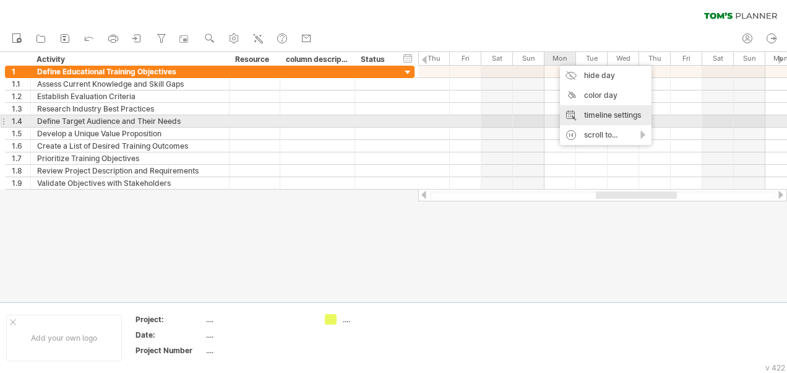
click at [615, 118] on div "timeline settings" at bounding box center [606, 115] width 92 height 20
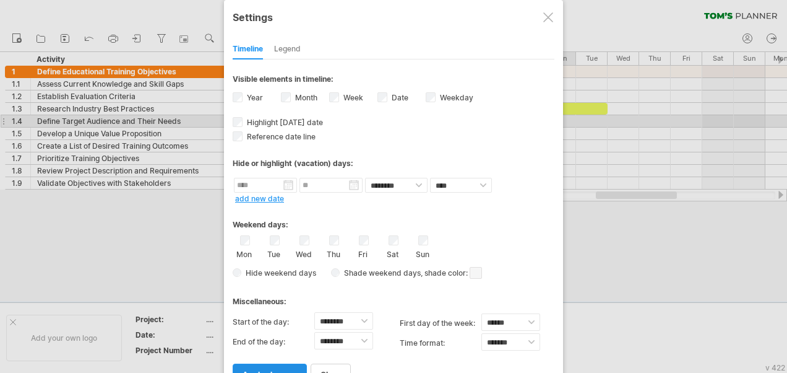
click at [253, 369] on span "apply changes" at bounding box center [270, 373] width 54 height 9
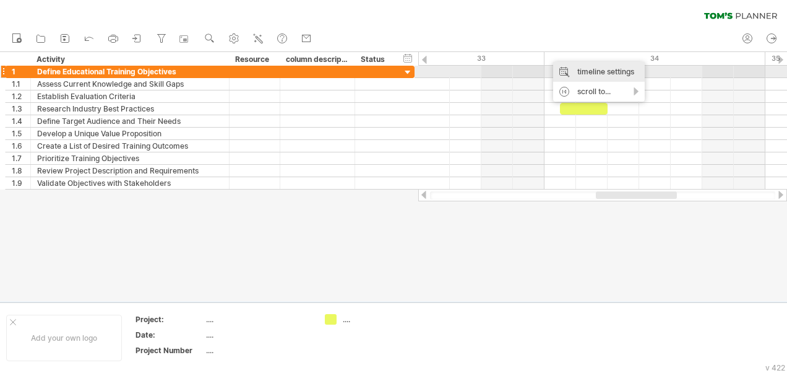
click at [624, 71] on div "timeline settings" at bounding box center [599, 72] width 92 height 20
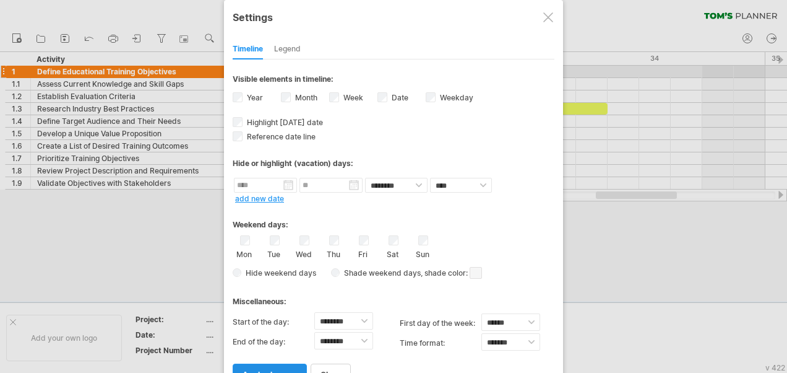
click at [274, 363] on link "apply changes" at bounding box center [270, 374] width 74 height 22
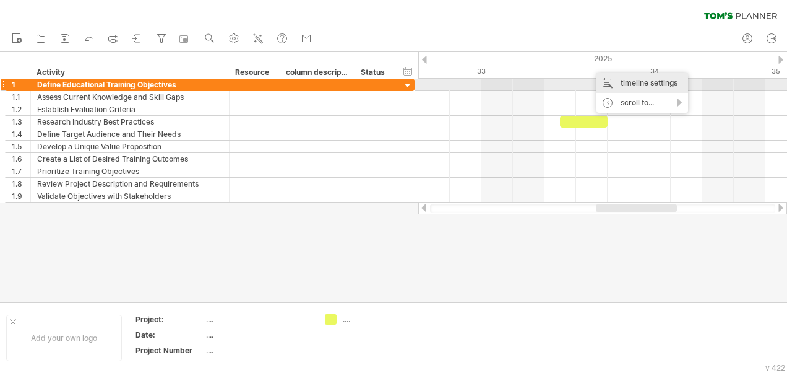
click at [636, 89] on div "timeline settings" at bounding box center [643, 83] width 92 height 20
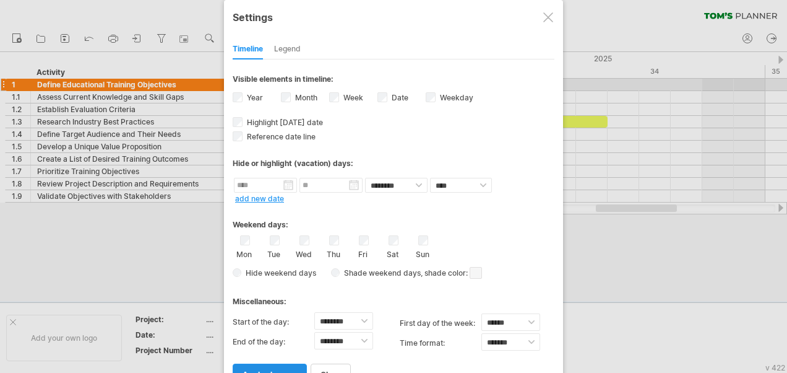
click at [275, 369] on span "apply changes" at bounding box center [270, 373] width 54 height 9
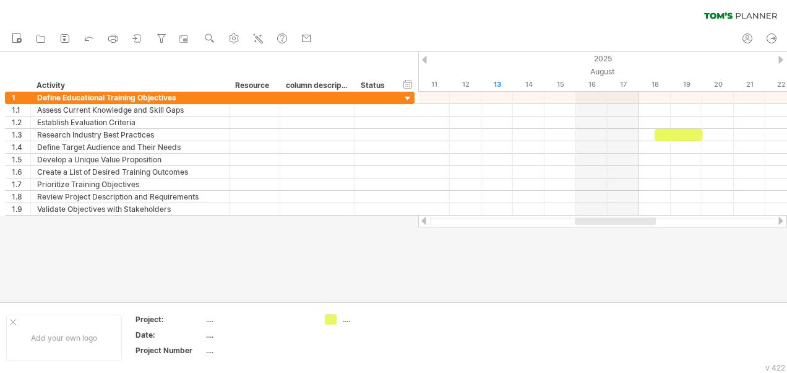
drag, startPoint x: 643, startPoint y: 221, endPoint x: 623, endPoint y: 227, distance: 21.2
click at [623, 227] on div at bounding box center [602, 221] width 369 height 12
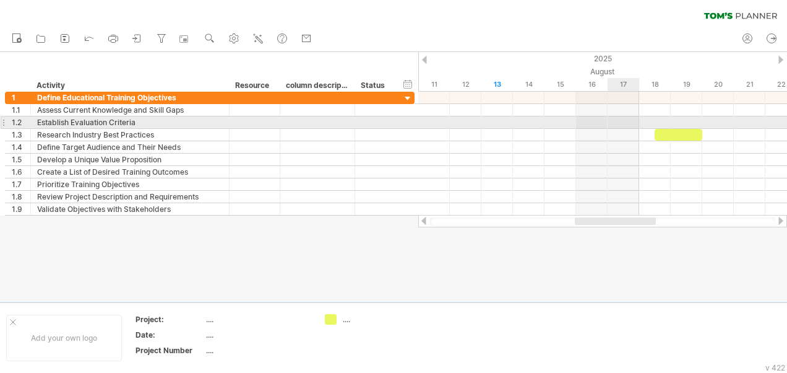
click at [623, 123] on div at bounding box center [602, 122] width 369 height 12
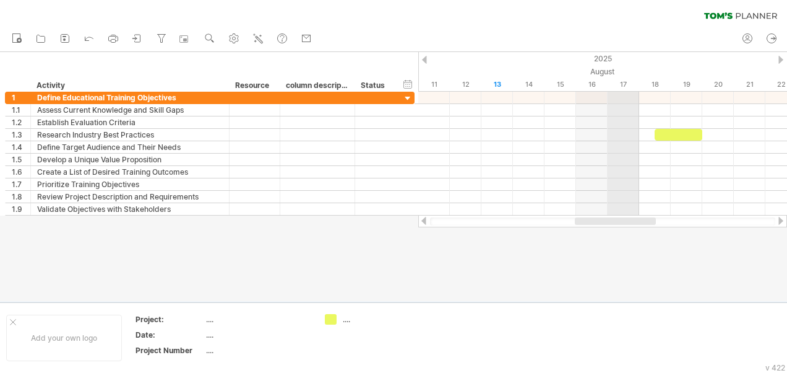
click at [637, 80] on div "17" at bounding box center [624, 84] width 32 height 13
click at [621, 77] on div "August" at bounding box center [592, 71] width 979 height 13
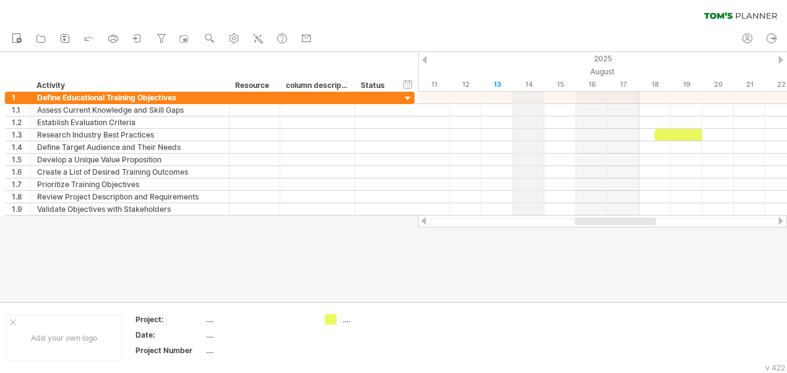
click at [530, 82] on div "14" at bounding box center [529, 84] width 32 height 13
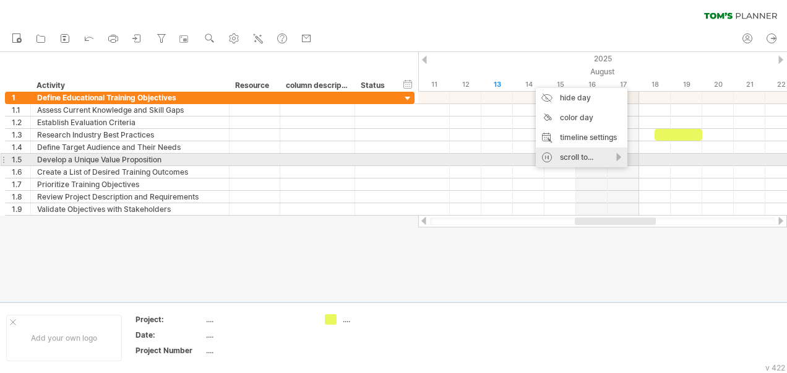
click at [615, 159] on div "scroll to..." at bounding box center [582, 157] width 92 height 20
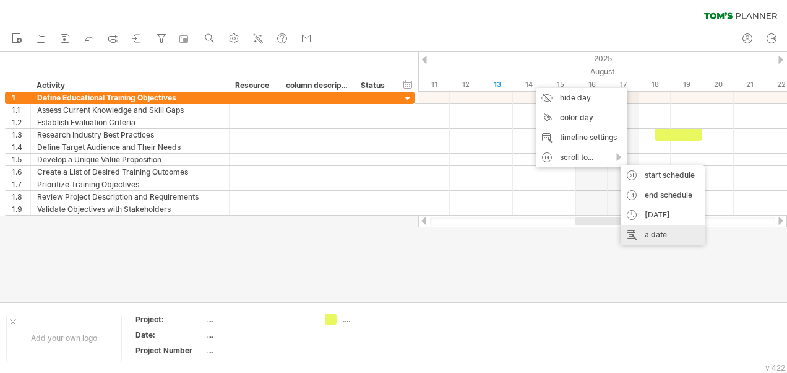
click at [679, 233] on div "a date" at bounding box center [663, 235] width 84 height 20
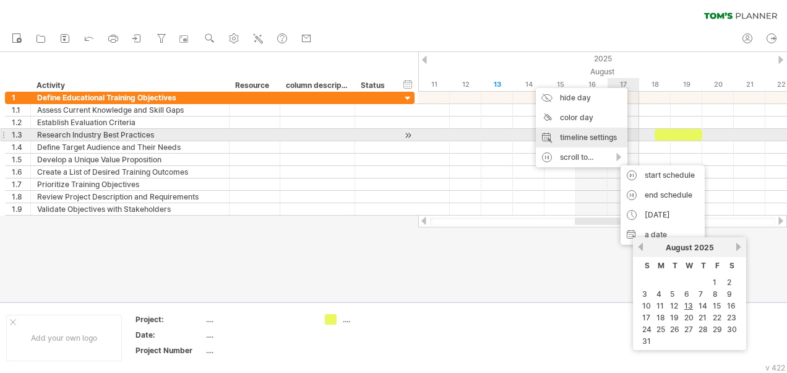
click at [586, 134] on div "timeline settings" at bounding box center [582, 137] width 92 height 20
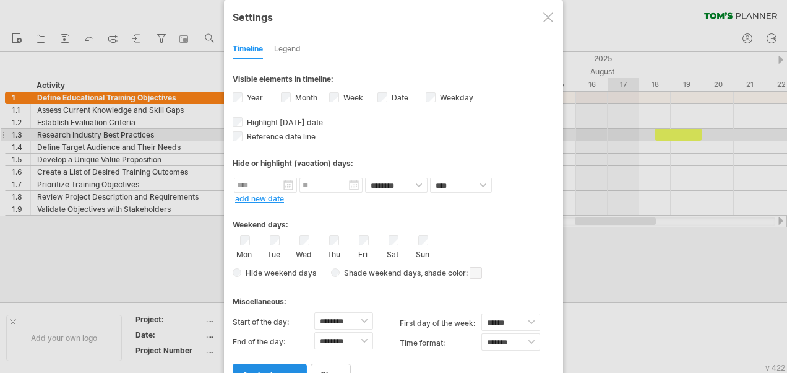
click at [282, 369] on span "apply changes" at bounding box center [270, 373] width 54 height 9
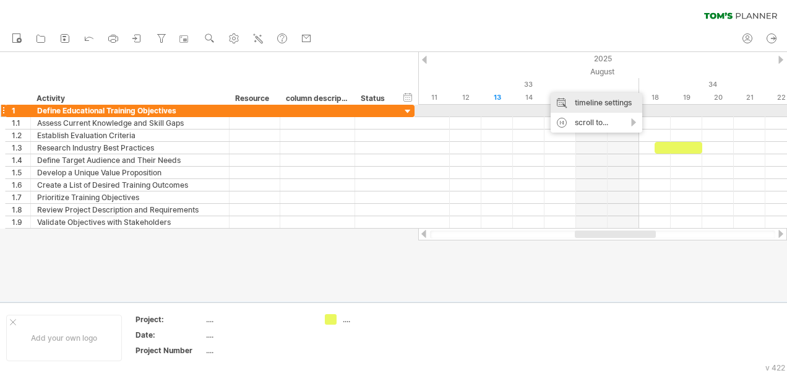
click at [598, 106] on div "timeline settings" at bounding box center [597, 103] width 92 height 20
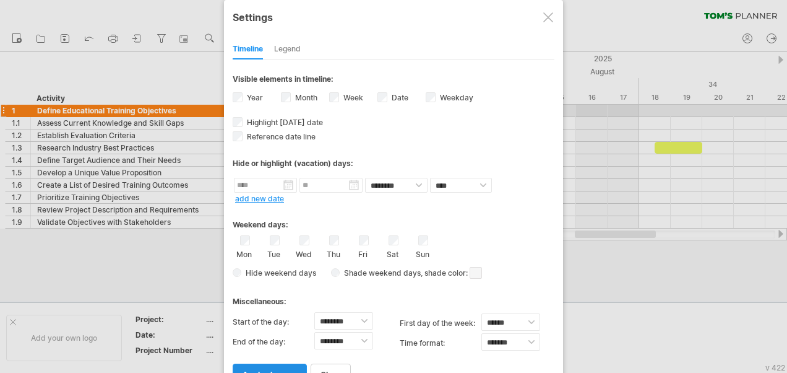
click at [271, 363] on link "apply changes" at bounding box center [270, 374] width 74 height 22
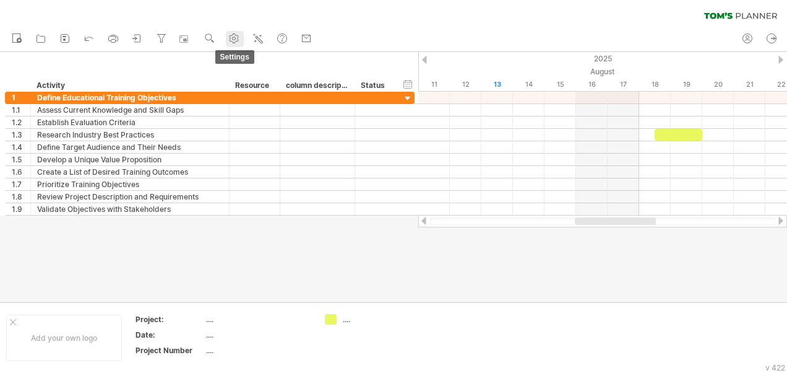
click at [234, 39] on circle at bounding box center [234, 38] width 3 height 3
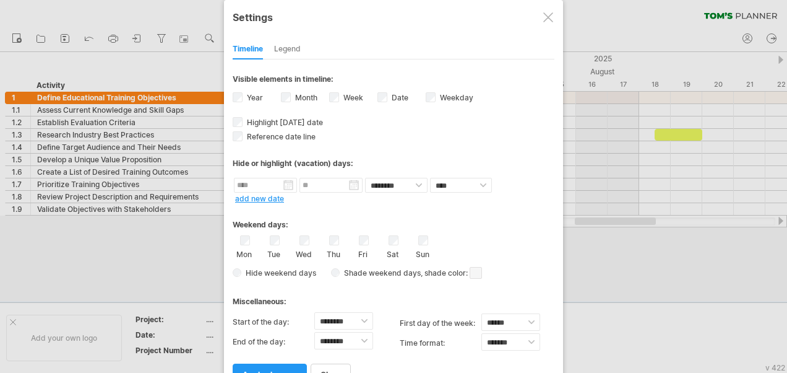
click at [286, 47] on div "Legend" at bounding box center [287, 50] width 27 height 20
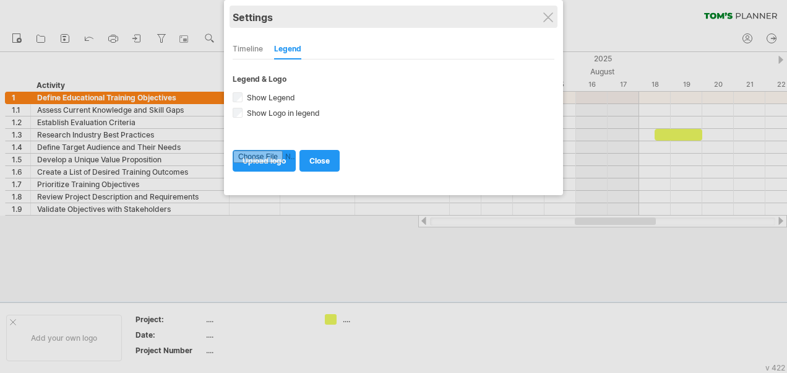
click at [555, 19] on div "Settings" at bounding box center [394, 17] width 322 height 22
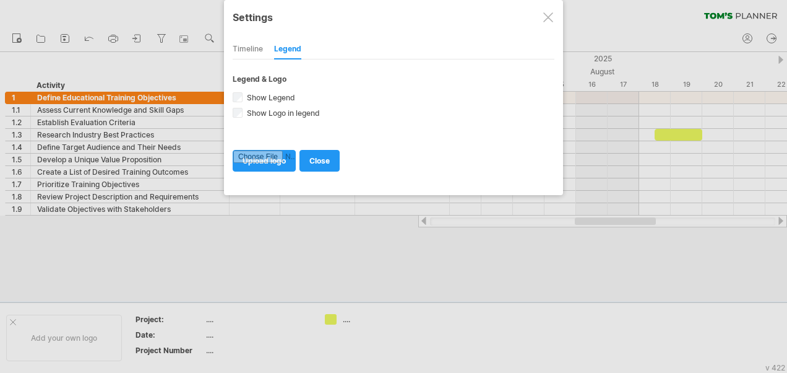
click at [548, 15] on div at bounding box center [548, 17] width 10 height 10
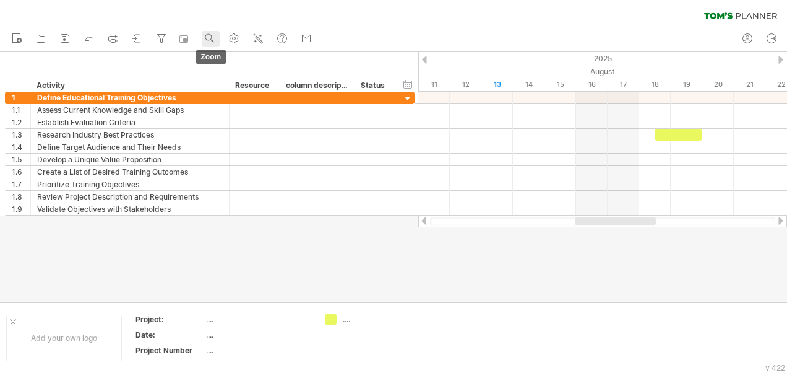
click at [214, 38] on use at bounding box center [210, 38] width 12 height 12
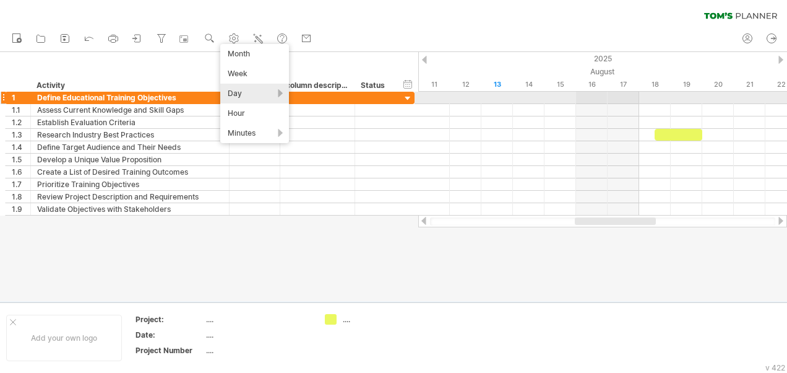
click at [264, 100] on div "Day" at bounding box center [254, 94] width 69 height 20
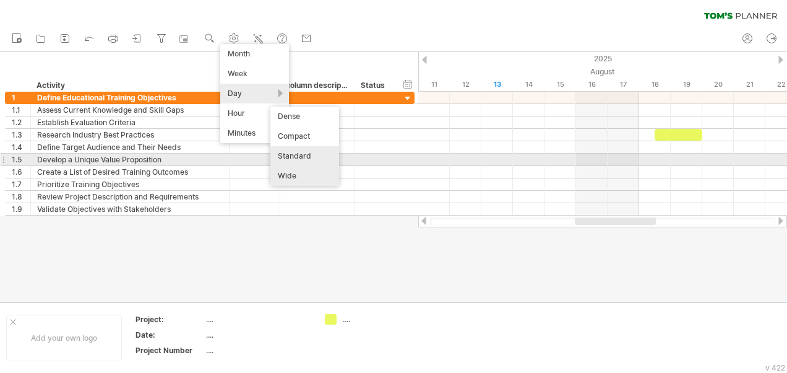
click at [301, 153] on div "Standard" at bounding box center [304, 156] width 69 height 20
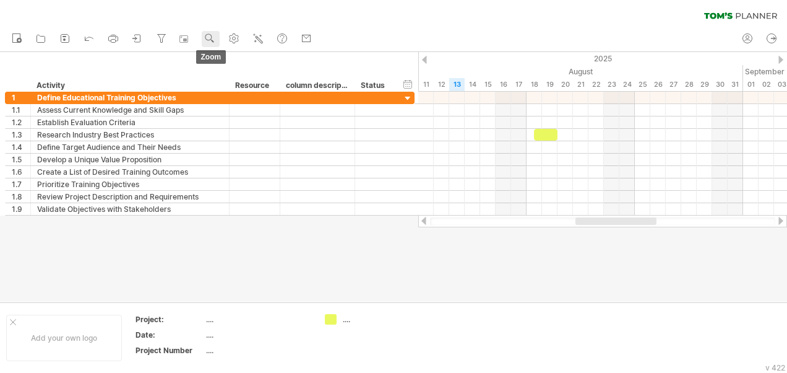
click at [207, 37] on use at bounding box center [210, 38] width 12 height 12
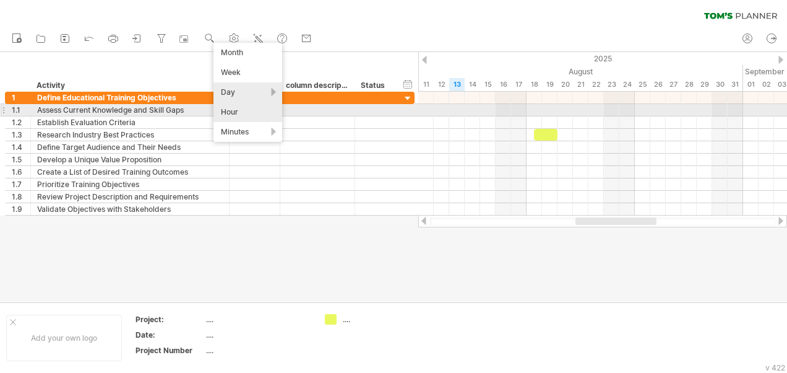
click at [249, 111] on div "Hour" at bounding box center [248, 112] width 69 height 20
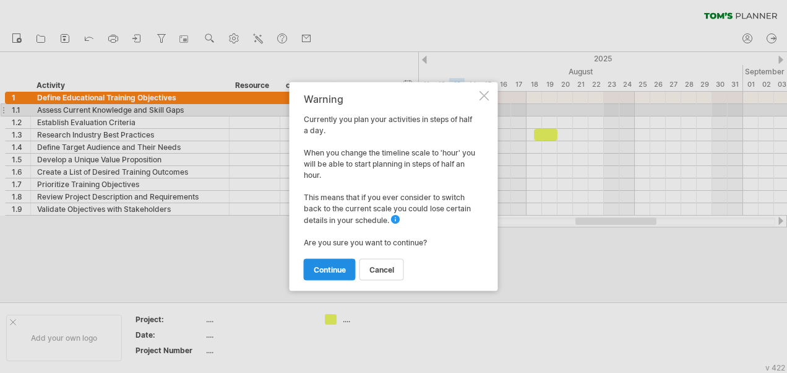
click at [327, 272] on span "continue" at bounding box center [330, 269] width 32 height 9
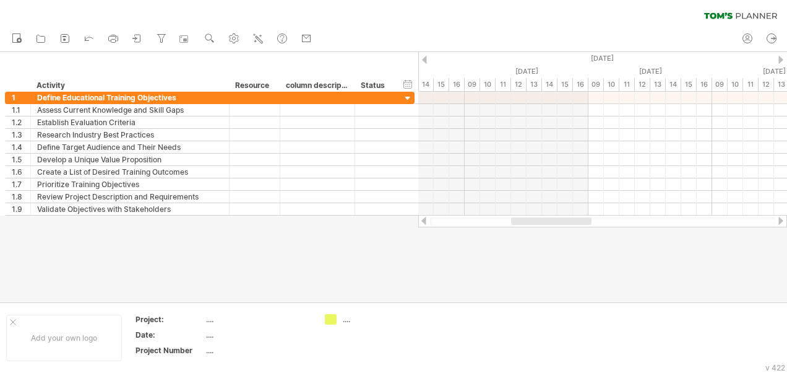
drag, startPoint x: 579, startPoint y: 223, endPoint x: 550, endPoint y: 227, distance: 28.7
click at [550, 227] on div "Trying to reach [DOMAIN_NAME] Connected again... 0% clear filter new 1" at bounding box center [393, 186] width 787 height 373
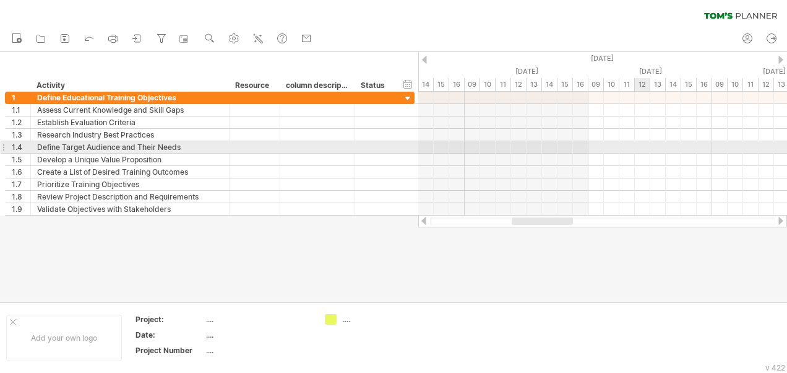
click at [636, 145] on div at bounding box center [602, 147] width 369 height 12
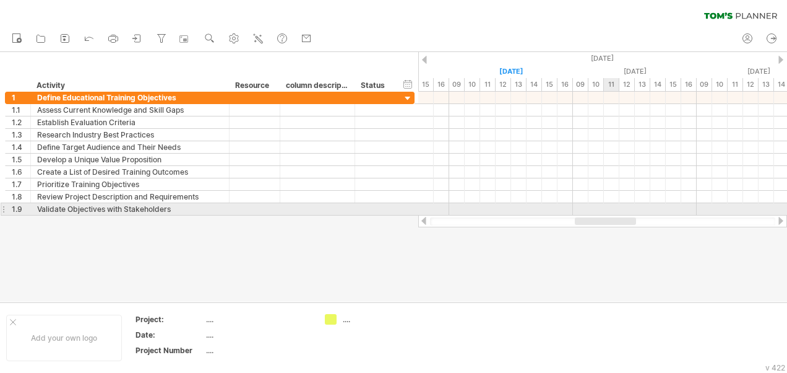
drag, startPoint x: 552, startPoint y: 218, endPoint x: 611, endPoint y: 214, distance: 59.6
click at [611, 214] on div "Trying to reach [DOMAIN_NAME] Connected again... 0% clear filter new 1" at bounding box center [393, 186] width 787 height 373
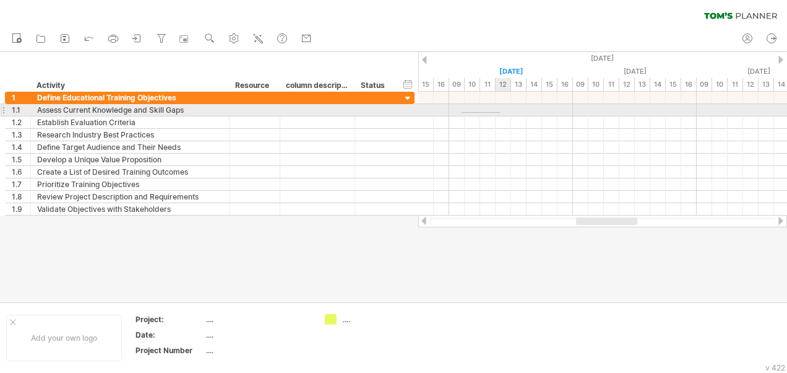
drag, startPoint x: 462, startPoint y: 112, endPoint x: 500, endPoint y: 113, distance: 38.4
click at [500, 113] on div at bounding box center [602, 110] width 369 height 12
click at [499, 113] on div at bounding box center [602, 110] width 369 height 12
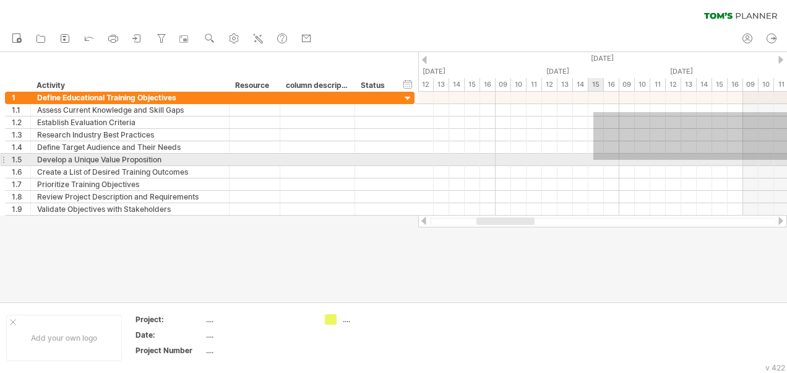
drag, startPoint x: 495, startPoint y: 112, endPoint x: 595, endPoint y: 159, distance: 110.2
click at [595, 159] on div at bounding box center [602, 154] width 369 height 124
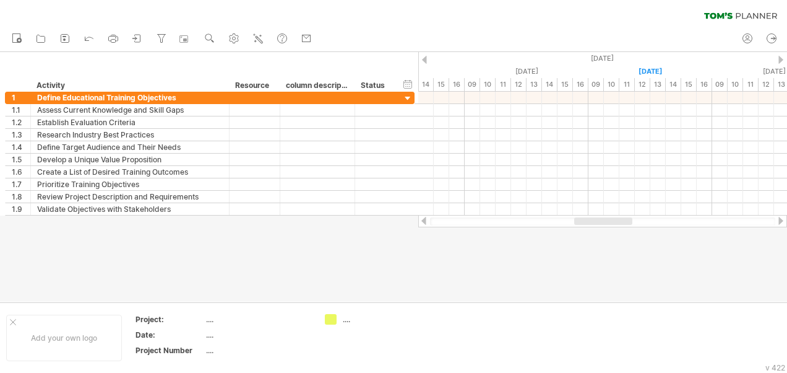
drag, startPoint x: 517, startPoint y: 220, endPoint x: 620, endPoint y: 219, distance: 102.7
click at [620, 219] on div at bounding box center [603, 220] width 58 height 7
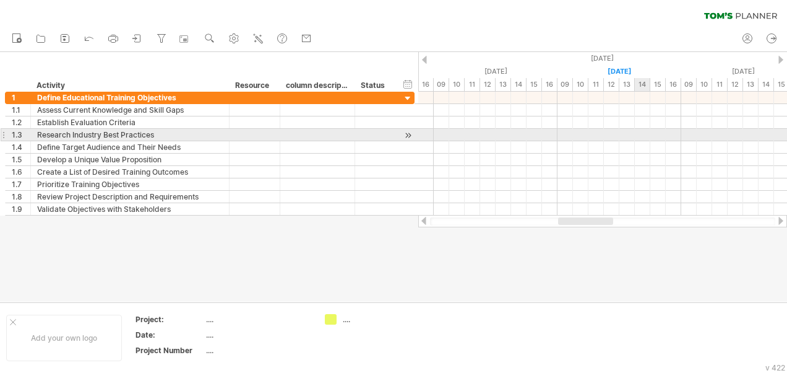
click at [640, 139] on div at bounding box center [602, 135] width 369 height 12
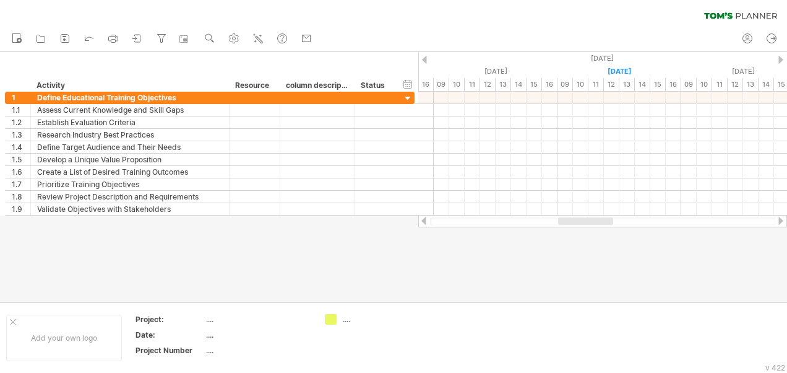
click at [592, 225] on div at bounding box center [602, 221] width 369 height 12
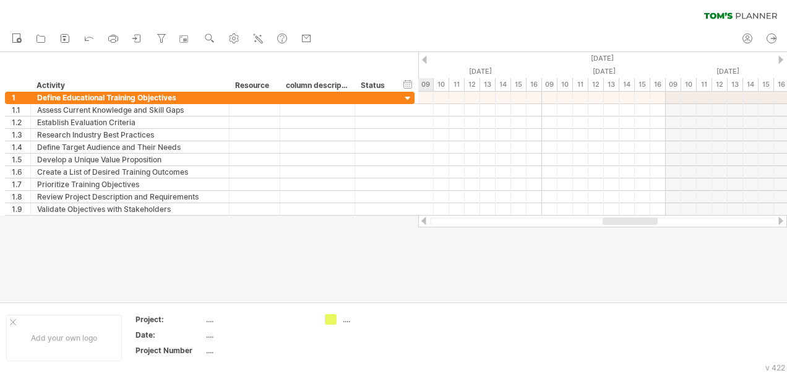
drag, startPoint x: 585, startPoint y: 219, endPoint x: 630, endPoint y: 220, distance: 44.6
click at [630, 220] on div at bounding box center [630, 220] width 55 height 7
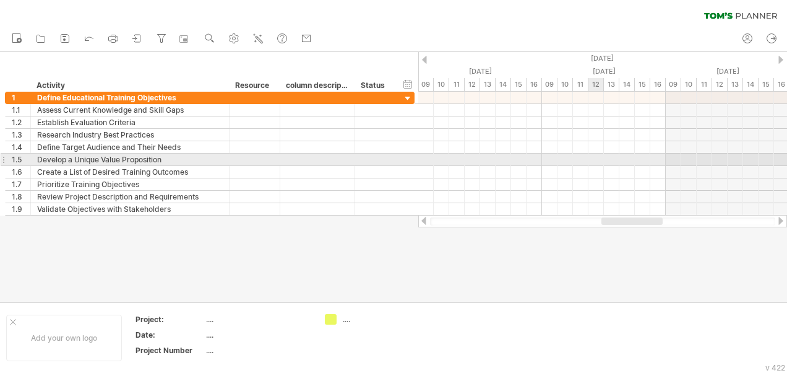
click at [603, 157] on div at bounding box center [602, 159] width 369 height 12
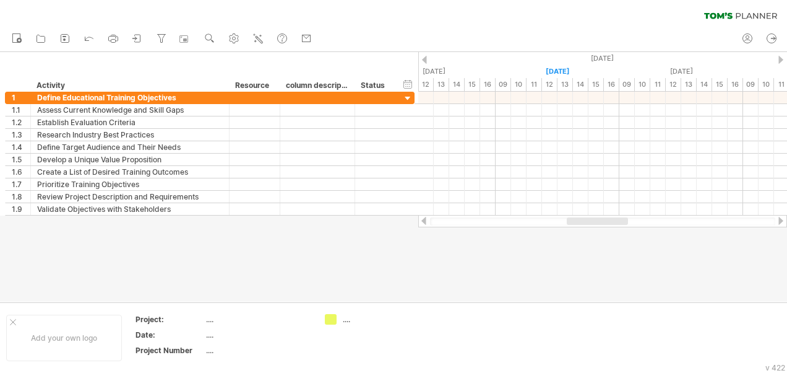
drag, startPoint x: 634, startPoint y: 222, endPoint x: 599, endPoint y: 220, distance: 34.7
click at [599, 220] on div at bounding box center [597, 220] width 61 height 7
click at [688, 73] on div "timeline settings" at bounding box center [671, 71] width 92 height 20
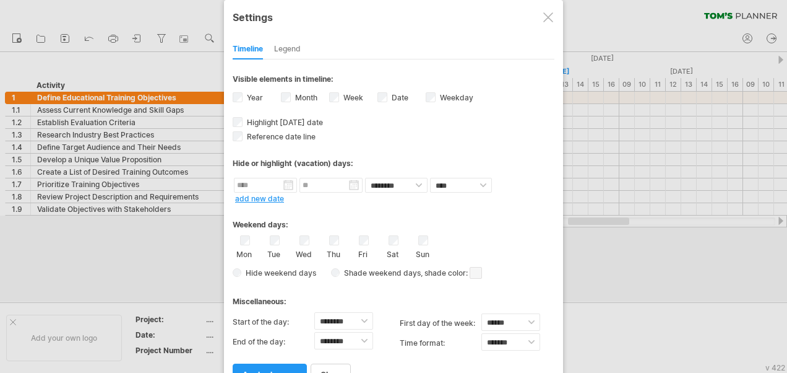
click at [389, 94] on div "Date visibility of date Currently there is not enough space horizontally to dis…" at bounding box center [402, 98] width 48 height 17
click at [485, 182] on select "**** *****" at bounding box center [461, 185] width 62 height 15
select select "*"
click at [430, 178] on select "**** *****" at bounding box center [461, 185] width 62 height 15
click at [502, 182] on span at bounding box center [505, 184] width 18 height 15
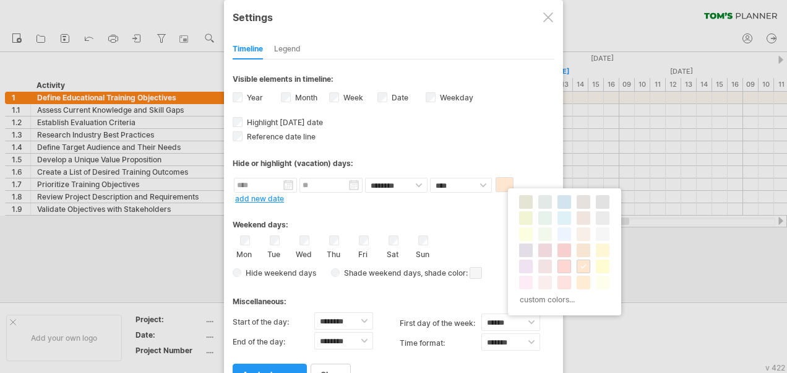
click at [567, 266] on span at bounding box center [564, 266] width 10 height 10
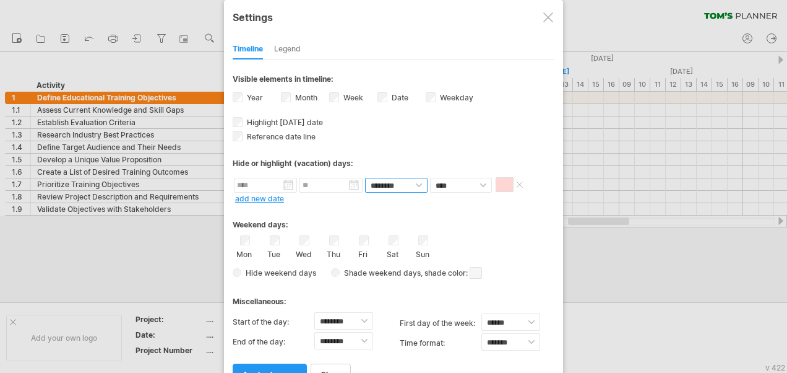
click at [404, 179] on select "******** ********" at bounding box center [396, 185] width 63 height 15
click at [493, 213] on div "Weekend days:" at bounding box center [394, 220] width 322 height 24
click at [270, 363] on link "apply changes" at bounding box center [270, 374] width 74 height 22
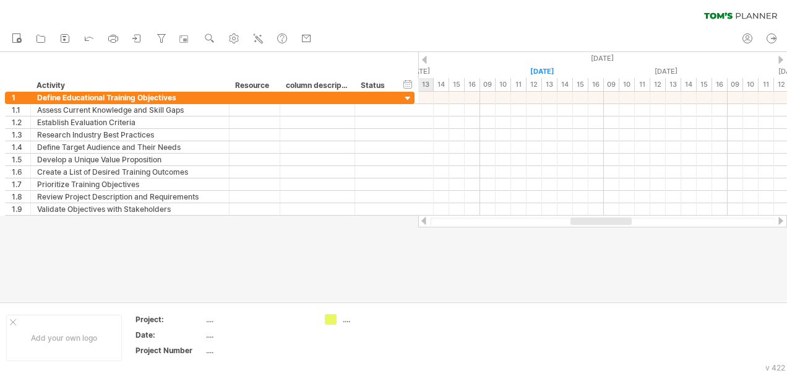
drag, startPoint x: 595, startPoint y: 222, endPoint x: 597, endPoint y: 244, distance: 21.7
click at [597, 244] on div "Trying to reach [DOMAIN_NAME] Connected again... 0% clear filter new 1" at bounding box center [393, 186] width 787 height 373
click at [745, 37] on icon at bounding box center [747, 38] width 12 height 12
type input "**********"
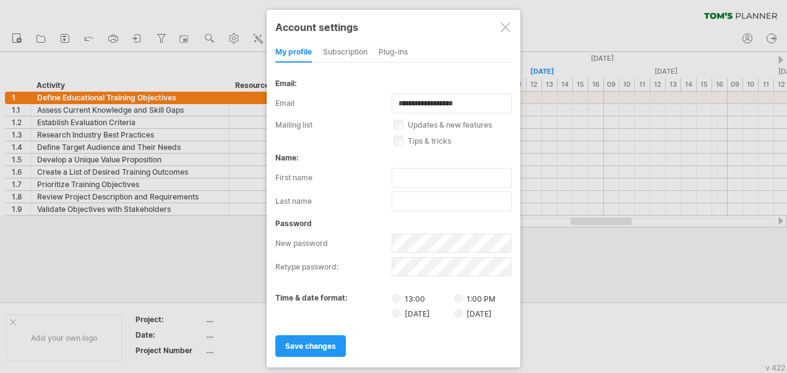
click at [335, 53] on div "subscription" at bounding box center [345, 53] width 45 height 20
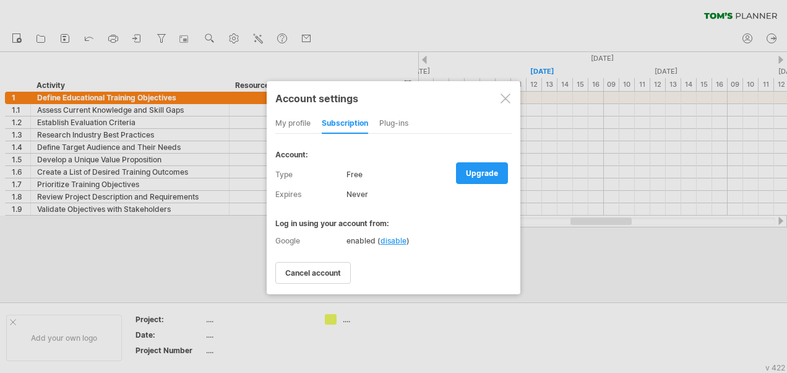
click at [393, 123] on div "Plug-ins" at bounding box center [393, 124] width 29 height 20
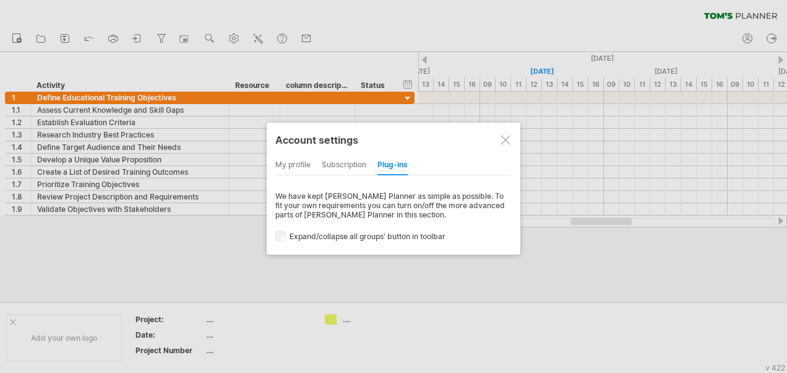
click at [339, 163] on div "subscription" at bounding box center [344, 165] width 45 height 20
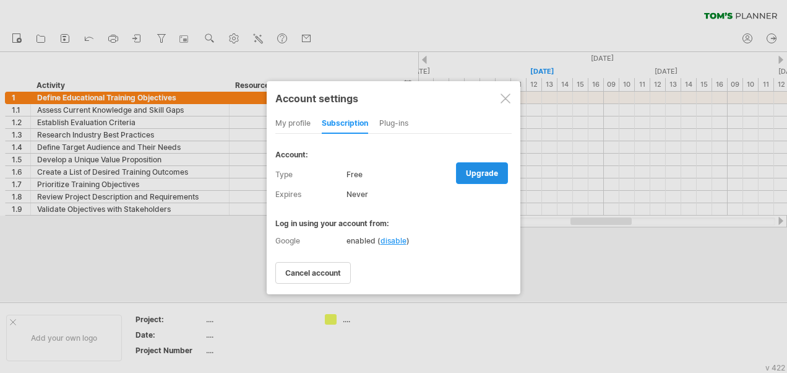
click at [490, 170] on span "upgrade" at bounding box center [482, 172] width 32 height 9
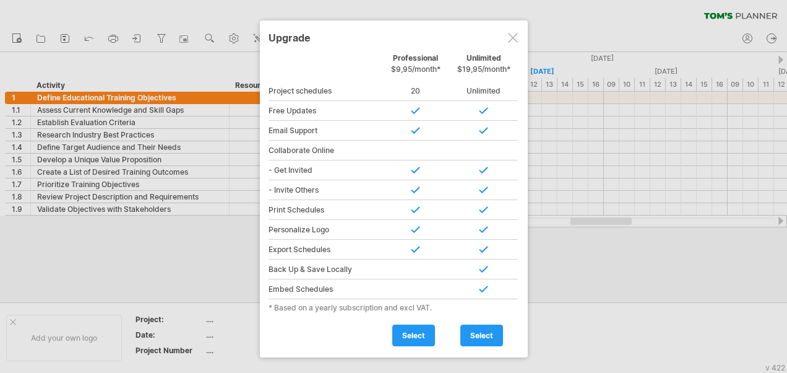
click at [517, 33] on div at bounding box center [513, 38] width 10 height 10
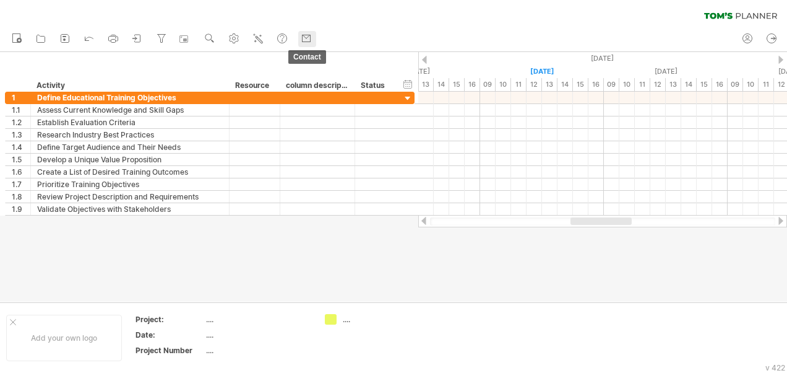
click at [315, 37] on link "contact" at bounding box center [307, 39] width 18 height 16
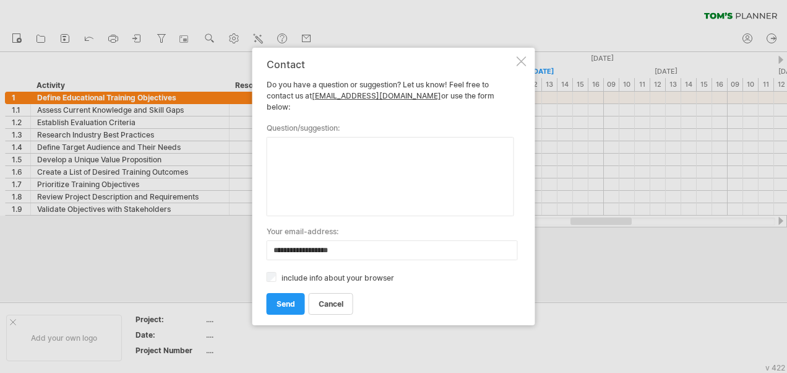
drag, startPoint x: 342, startPoint y: 67, endPoint x: 370, endPoint y: 81, distance: 31.8
click at [370, 81] on div "**********" at bounding box center [391, 186] width 248 height 255
click at [522, 66] on div at bounding box center [522, 61] width 10 height 10
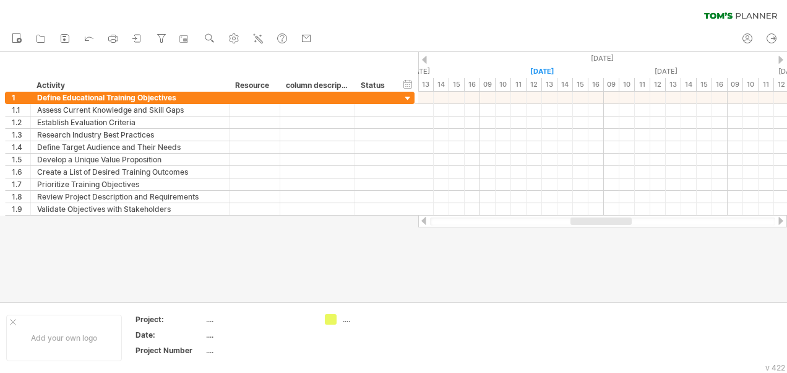
click at [747, 16] on icon at bounding box center [740, 15] width 73 height 7
click at [140, 35] on icon at bounding box center [138, 38] width 6 height 7
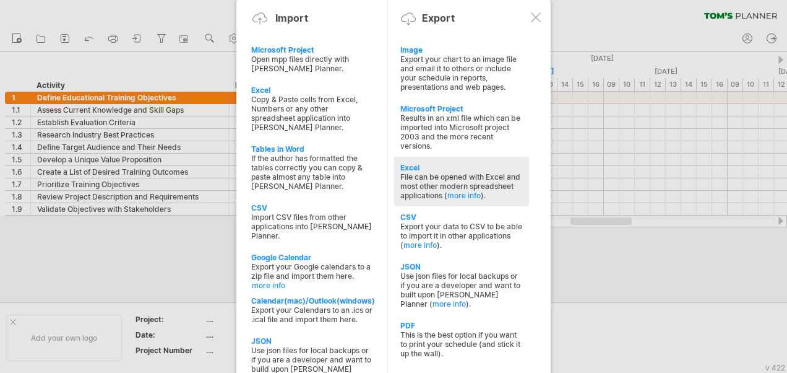
click at [409, 163] on div "Excel" at bounding box center [461, 167] width 123 height 9
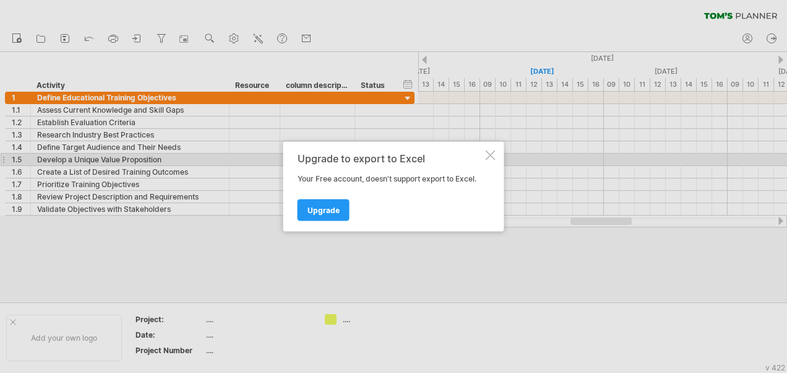
click at [490, 155] on div at bounding box center [491, 155] width 10 height 10
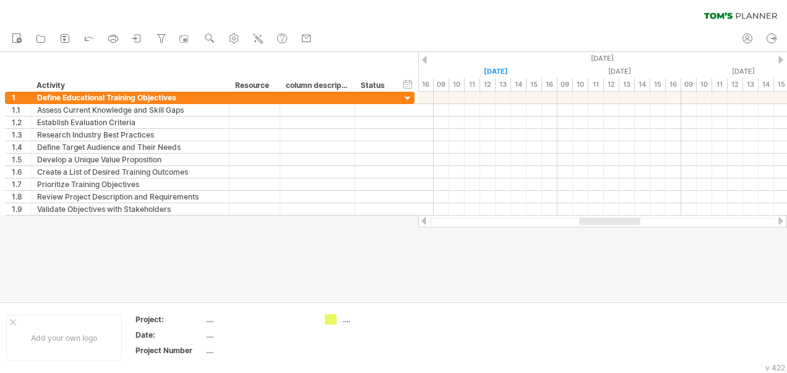
drag, startPoint x: 595, startPoint y: 222, endPoint x: 604, endPoint y: 222, distance: 8.7
click at [604, 222] on div at bounding box center [609, 220] width 61 height 7
click at [261, 85] on div "Resource" at bounding box center [254, 85] width 38 height 12
click at [274, 89] on div at bounding box center [274, 85] width 5 height 12
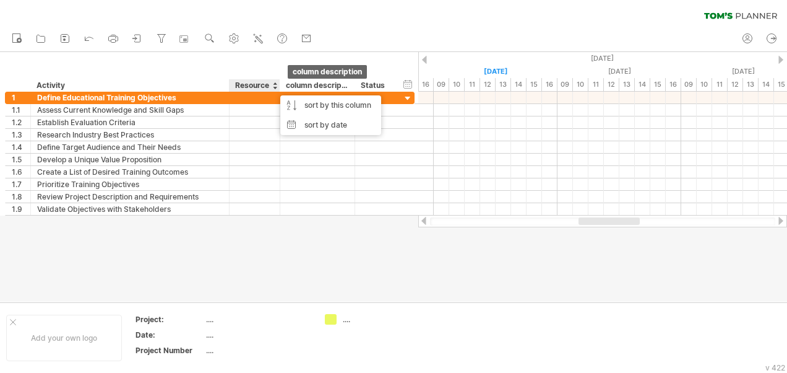
click at [336, 84] on div "column description" at bounding box center [317, 85] width 62 height 12
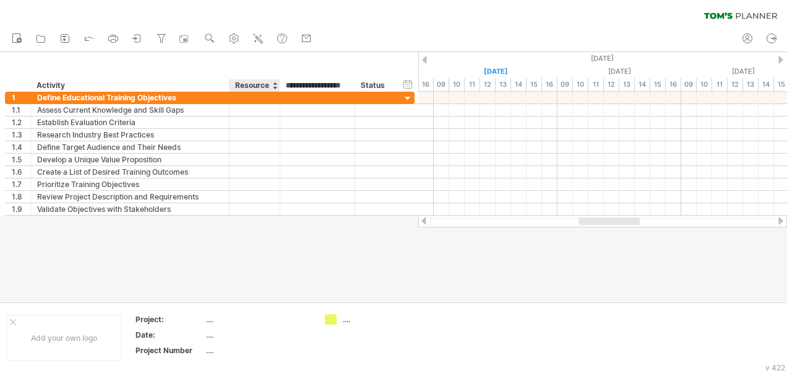
click at [336, 84] on input "**********" at bounding box center [317, 85] width 62 height 12
click at [371, 90] on div "Status" at bounding box center [374, 85] width 27 height 12
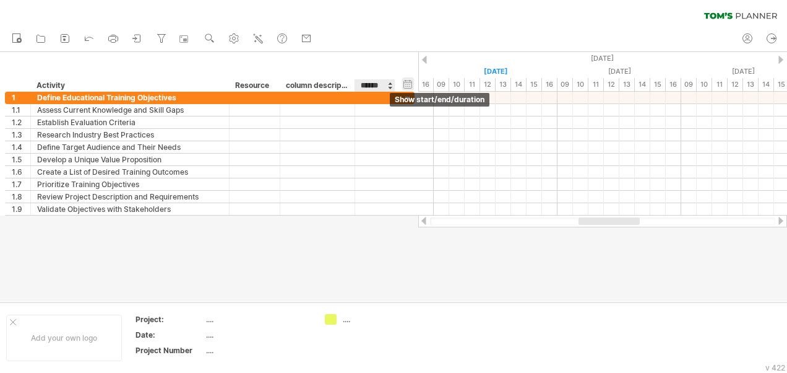
click at [408, 86] on div "hide start/end/duration show start/end/duration" at bounding box center [408, 83] width 12 height 13
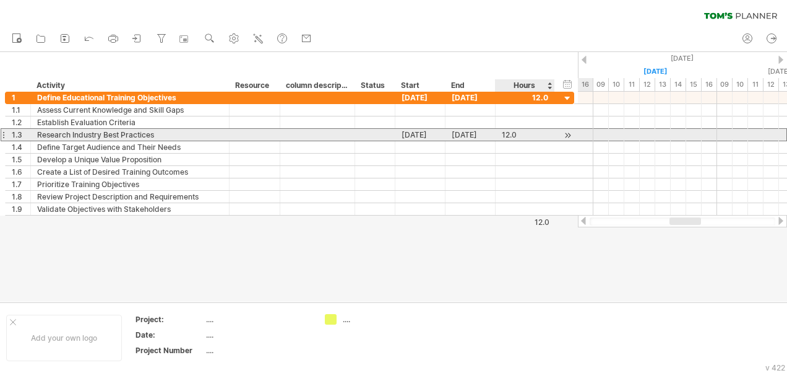
click at [527, 136] on div "12.0" at bounding box center [525, 135] width 46 height 12
click at [527, 136] on div "****" at bounding box center [525, 135] width 46 height 12
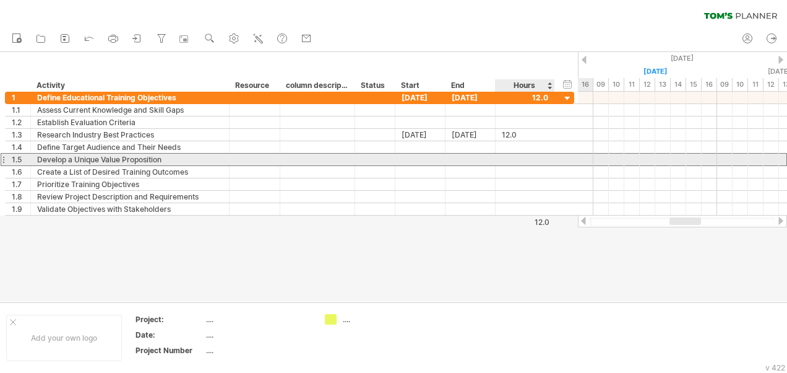
click at [525, 155] on div at bounding box center [525, 159] width 46 height 12
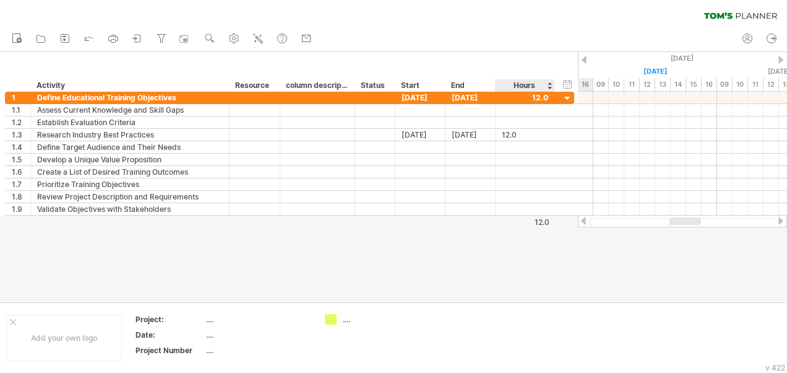
click at [528, 81] on div "Hours" at bounding box center [524, 85] width 59 height 12
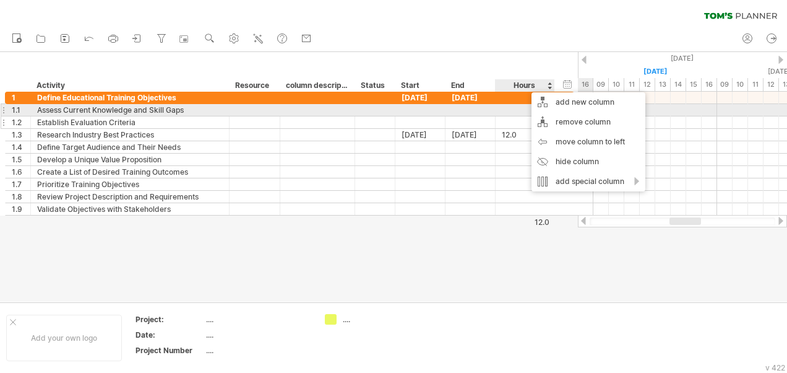
click at [513, 116] on div at bounding box center [525, 122] width 46 height 12
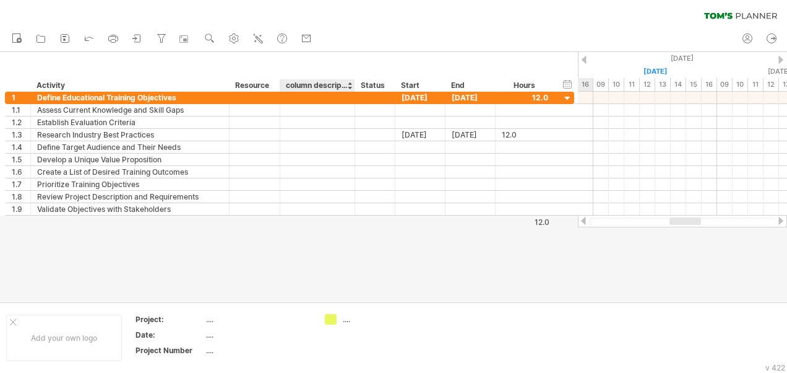
click at [318, 78] on div "**********" at bounding box center [289, 72] width 578 height 40
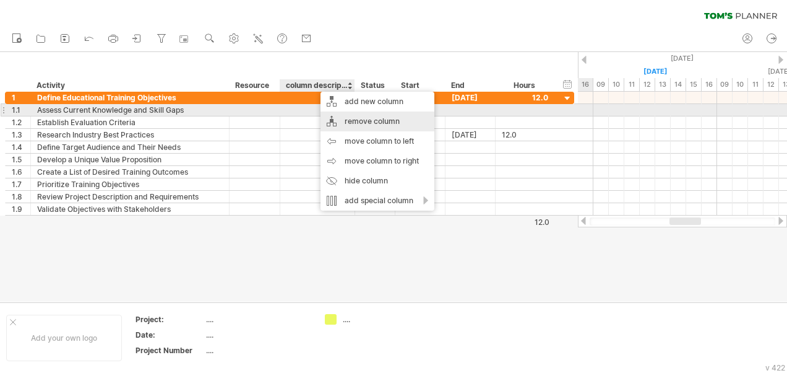
click at [371, 114] on div "remove column" at bounding box center [378, 121] width 114 height 20
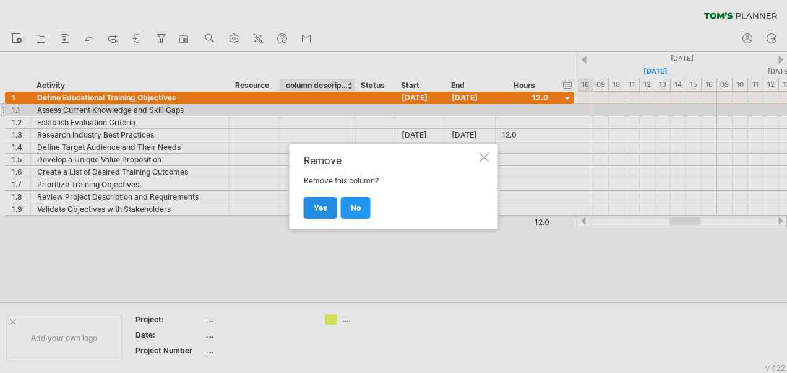
click at [314, 212] on link "yes" at bounding box center [320, 208] width 33 height 22
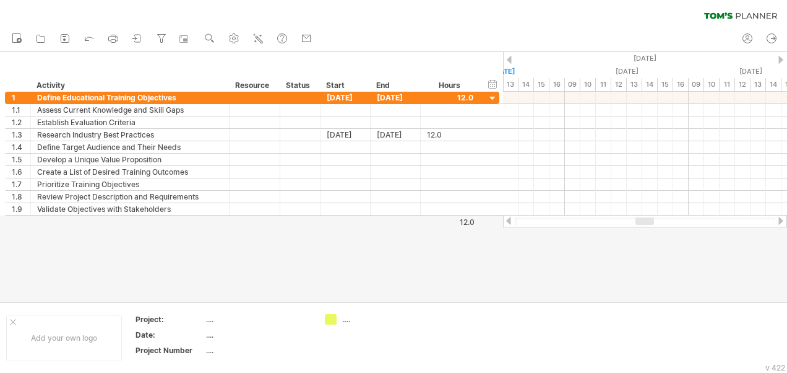
drag, startPoint x: 637, startPoint y: 218, endPoint x: 644, endPoint y: 218, distance: 6.8
click at [644, 218] on div at bounding box center [645, 220] width 19 height 7
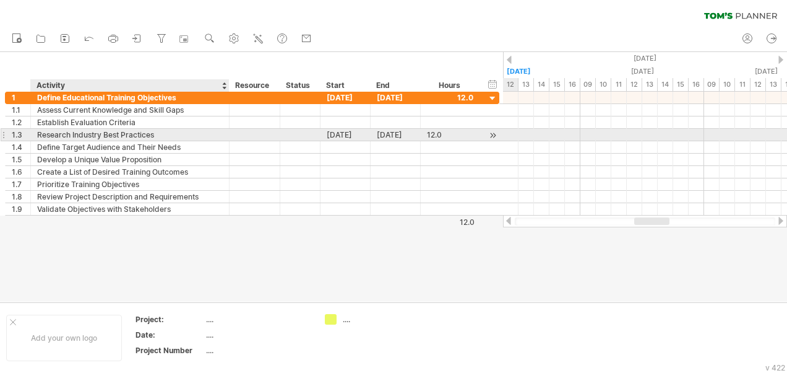
click at [200, 132] on div "Research Industry Best Practices" at bounding box center [130, 135] width 186 height 12
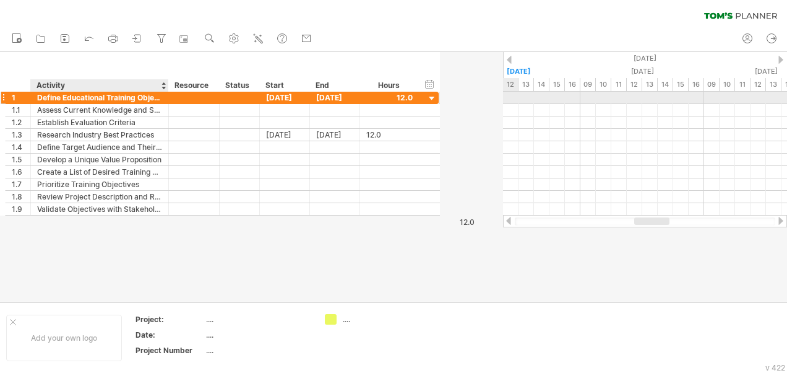
drag, startPoint x: 228, startPoint y: 94, endPoint x: 167, endPoint y: 102, distance: 61.1
click at [167, 102] on div at bounding box center [167, 98] width 6 height 12
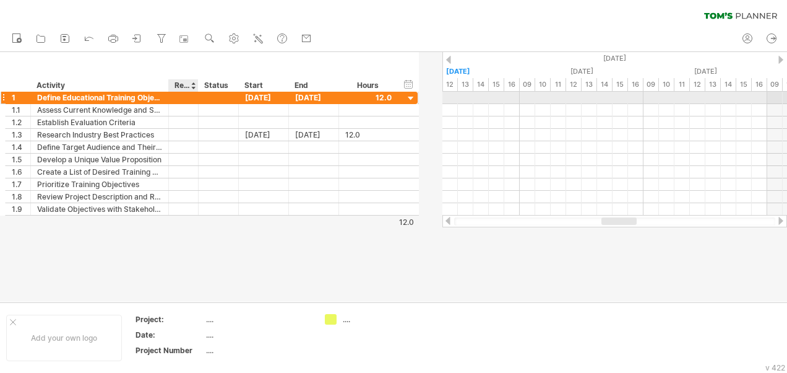
drag, startPoint x: 217, startPoint y: 97, endPoint x: 196, endPoint y: 97, distance: 21.0
click at [196, 97] on div at bounding box center [197, 98] width 6 height 12
drag, startPoint x: 196, startPoint y: 97, endPoint x: 210, endPoint y: 95, distance: 13.8
click at [200, 95] on div at bounding box center [197, 98] width 6 height 12
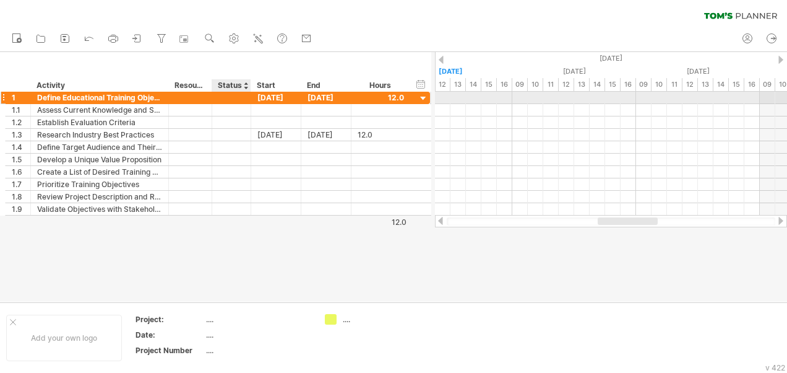
drag, startPoint x: 249, startPoint y: 98, endPoint x: 241, endPoint y: 99, distance: 7.5
click at [246, 99] on div at bounding box center [249, 98] width 6 height 12
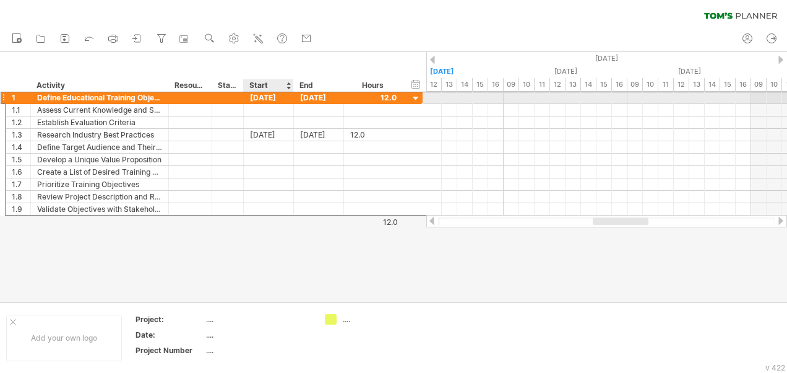
click at [294, 97] on div "[DATE]" at bounding box center [319, 98] width 50 height 12
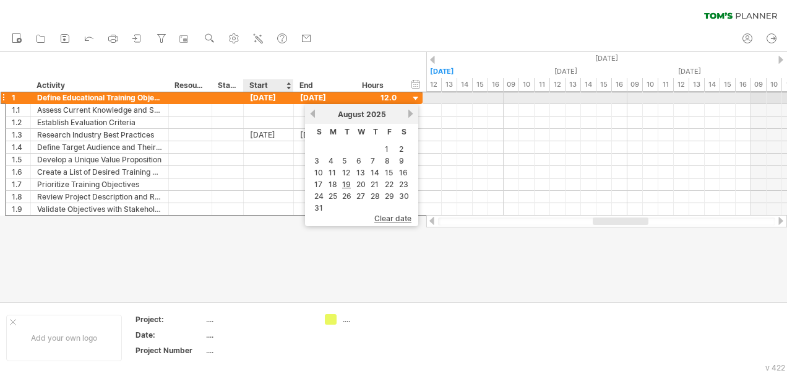
click at [288, 99] on div "[DATE]" at bounding box center [269, 98] width 50 height 12
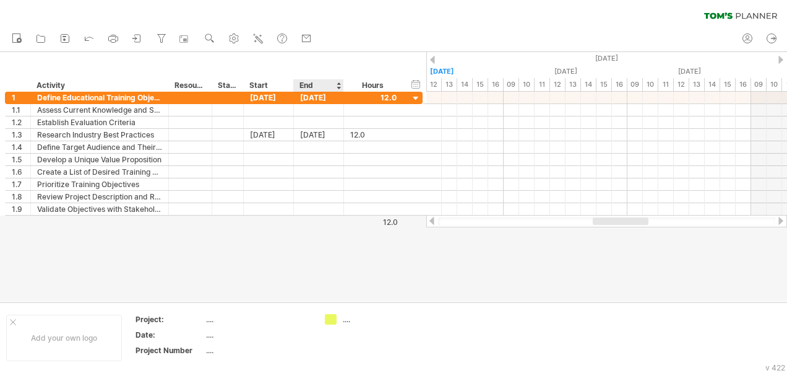
click at [302, 87] on div "End" at bounding box center [318, 85] width 37 height 12
click at [472, 329] on td at bounding box center [466, 338] width 98 height 48
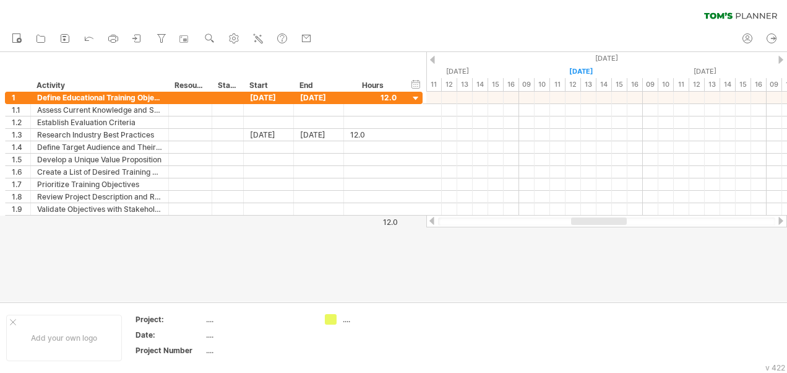
drag, startPoint x: 635, startPoint y: 221, endPoint x: 613, endPoint y: 234, distance: 25.3
click at [613, 234] on div "Trying to reach [DOMAIN_NAME] Connected again... 0% clear filter new 1" at bounding box center [393, 186] width 787 height 373
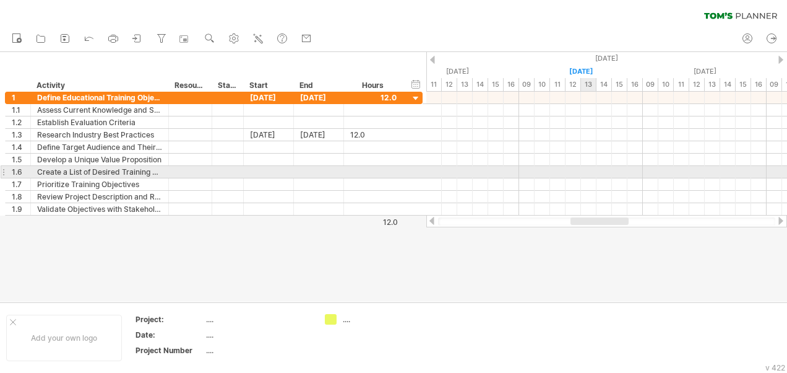
click at [584, 173] on div at bounding box center [606, 172] width 361 height 12
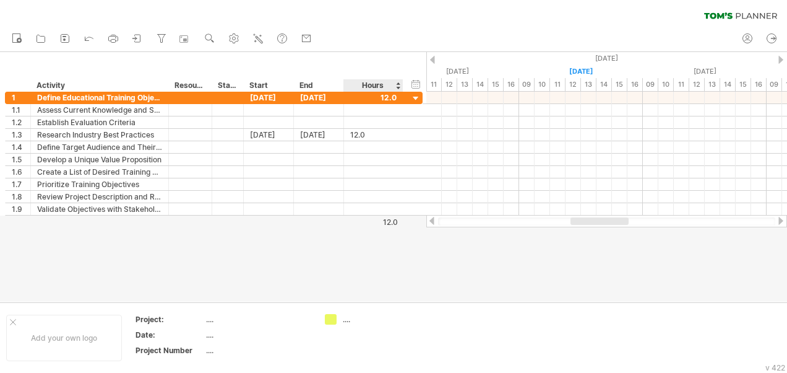
click at [384, 223] on div "12.0" at bounding box center [371, 221] width 53 height 9
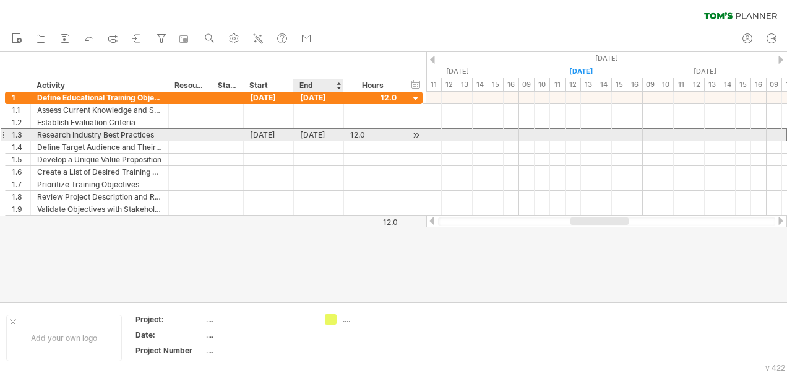
click at [303, 134] on div "[DATE]" at bounding box center [319, 135] width 50 height 12
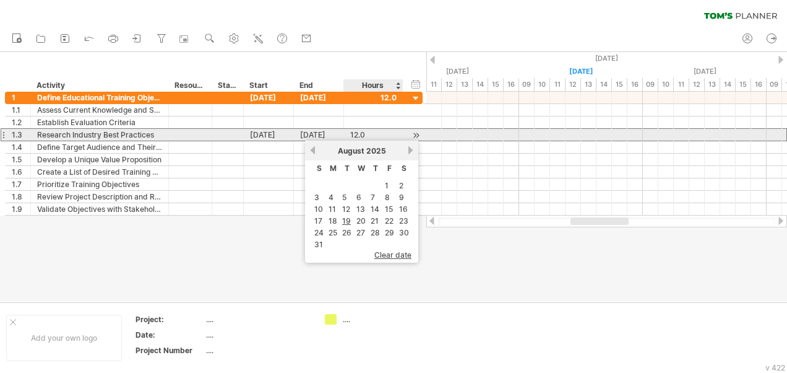
click at [407, 136] on div "**********" at bounding box center [214, 134] width 418 height 13
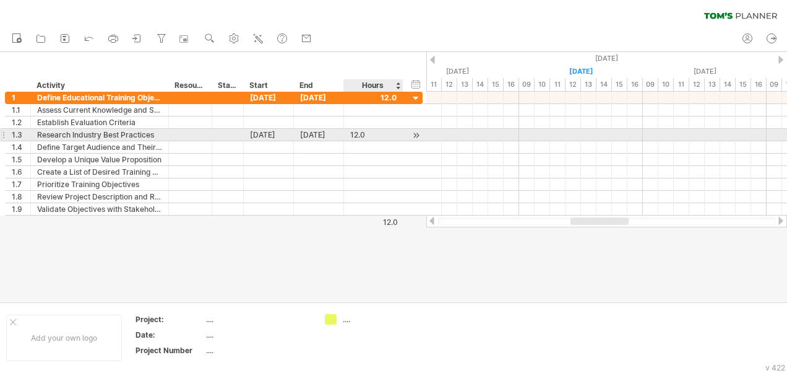
click at [417, 136] on div at bounding box center [416, 135] width 12 height 13
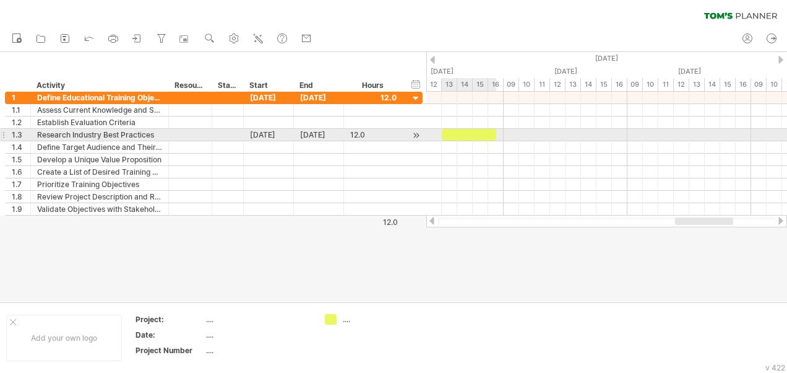
drag, startPoint x: 628, startPoint y: 132, endPoint x: 499, endPoint y: 131, distance: 128.7
click at [499, 131] on div "[DATE] [DATE]" at bounding box center [606, 154] width 361 height 124
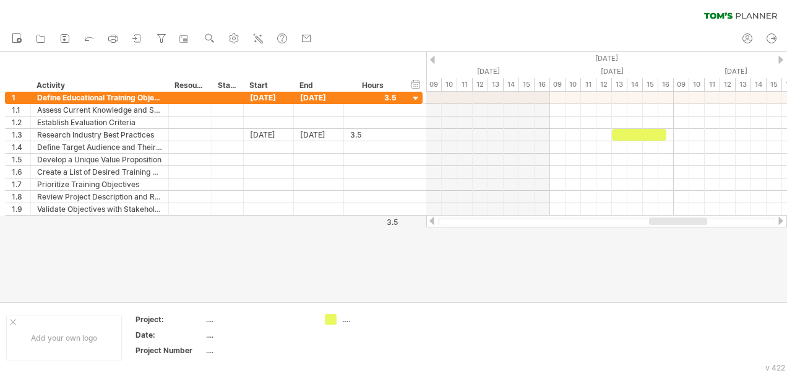
drag, startPoint x: 696, startPoint y: 223, endPoint x: 672, endPoint y: 217, distance: 24.9
click at [672, 217] on div at bounding box center [606, 221] width 361 height 12
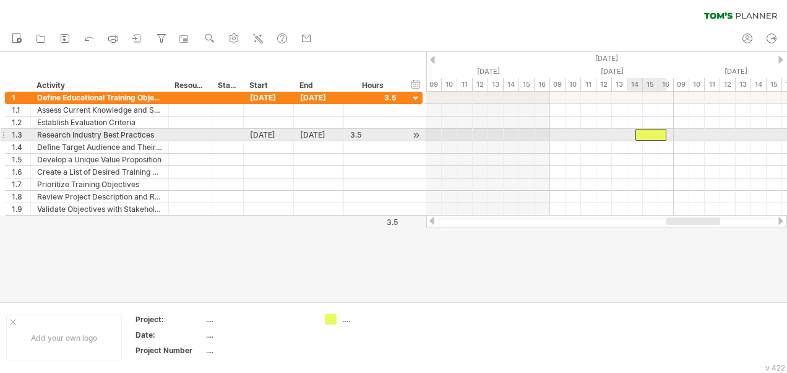
drag, startPoint x: 613, startPoint y: 136, endPoint x: 637, endPoint y: 135, distance: 24.8
click at [637, 135] on div at bounding box center [651, 135] width 31 height 12
drag, startPoint x: 666, startPoint y: 136, endPoint x: 676, endPoint y: 136, distance: 9.9
click at [676, 136] on span at bounding box center [674, 135] width 5 height 12
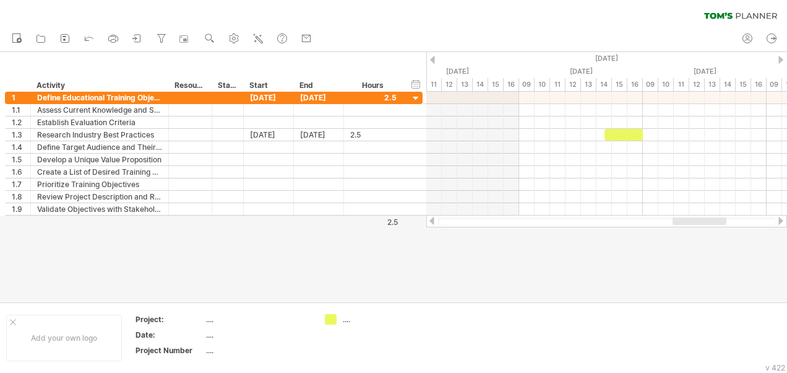
drag, startPoint x: 698, startPoint y: 221, endPoint x: 704, endPoint y: 218, distance: 6.7
click at [704, 218] on div at bounding box center [700, 220] width 54 height 7
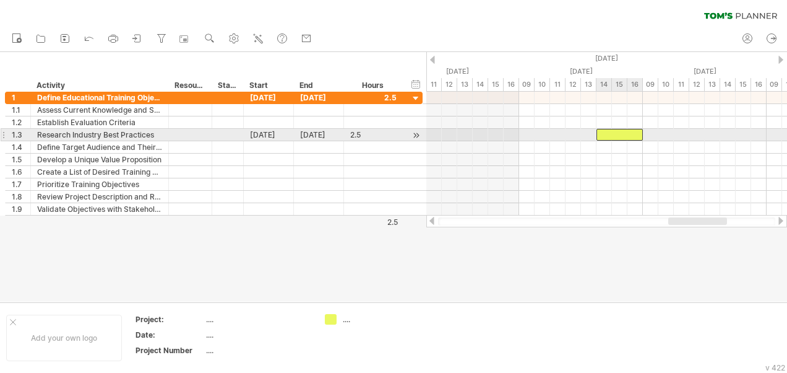
drag, startPoint x: 604, startPoint y: 134, endPoint x: 598, endPoint y: 136, distance: 6.7
click at [598, 136] on span at bounding box center [596, 135] width 5 height 12
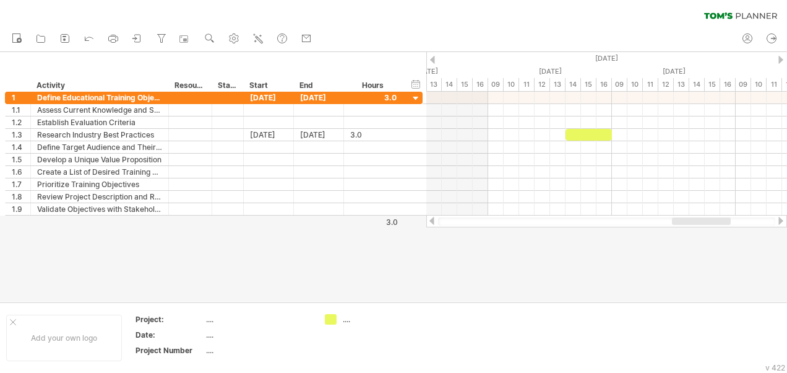
drag, startPoint x: 703, startPoint y: 219, endPoint x: 707, endPoint y: 232, distance: 13.5
click at [707, 232] on div "Trying to reach [DOMAIN_NAME] Connected again... 0% clear filter new 1" at bounding box center [393, 186] width 787 height 373
